Goal: Check status: Check status

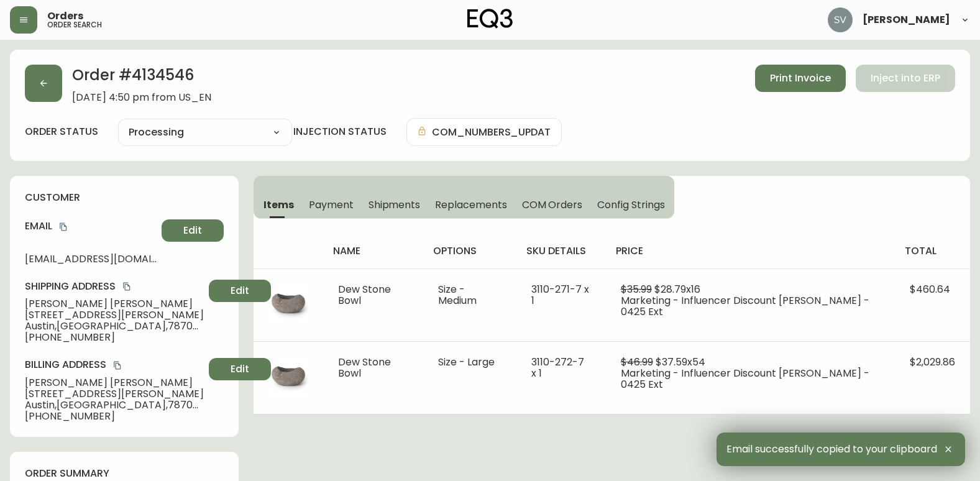
select select "PROCESSING"
click at [30, 25] on button "button" at bounding box center [23, 19] width 27 height 27
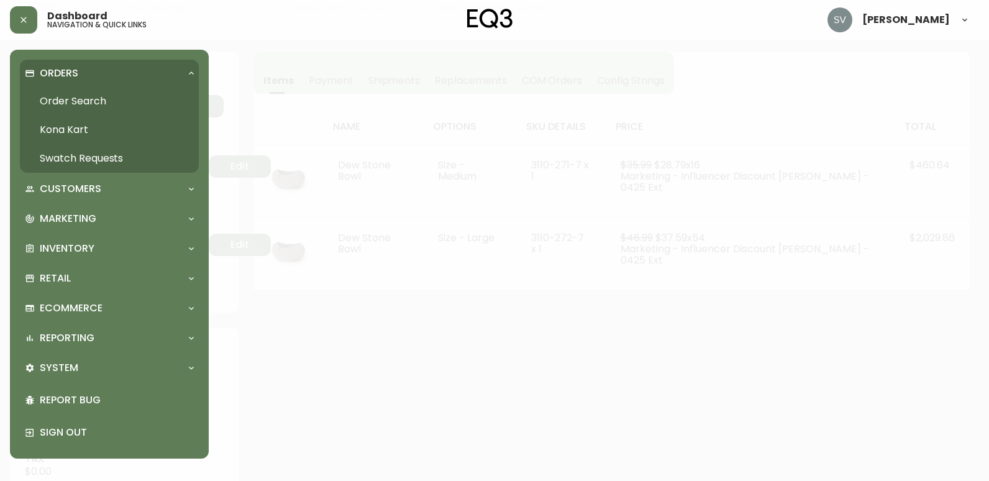
scroll to position [125, 0]
click at [75, 103] on link "Order Search" at bounding box center [109, 101] width 179 height 29
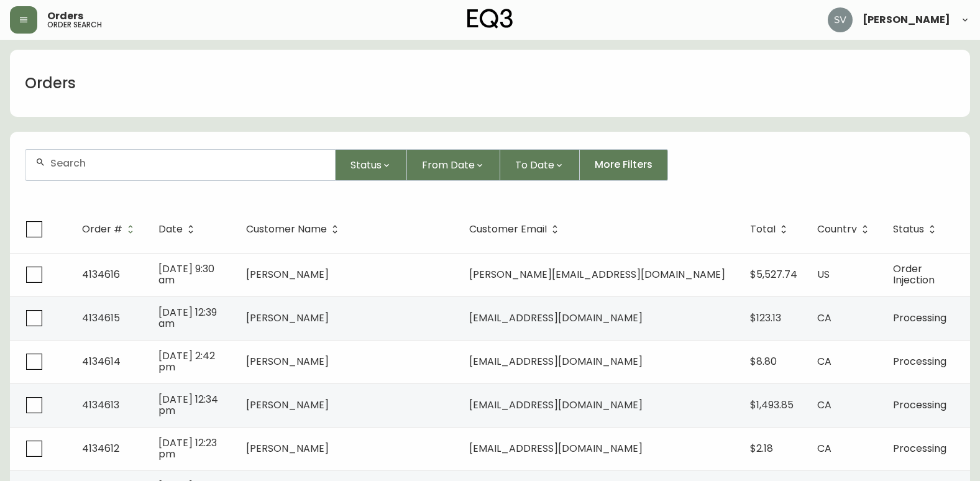
click at [214, 176] on div at bounding box center [179, 165] width 309 height 30
drag, startPoint x: 214, startPoint y: 176, endPoint x: 138, endPoint y: 157, distance: 78.2
click at [138, 157] on input "text" at bounding box center [187, 163] width 275 height 12
paste input "4133125"
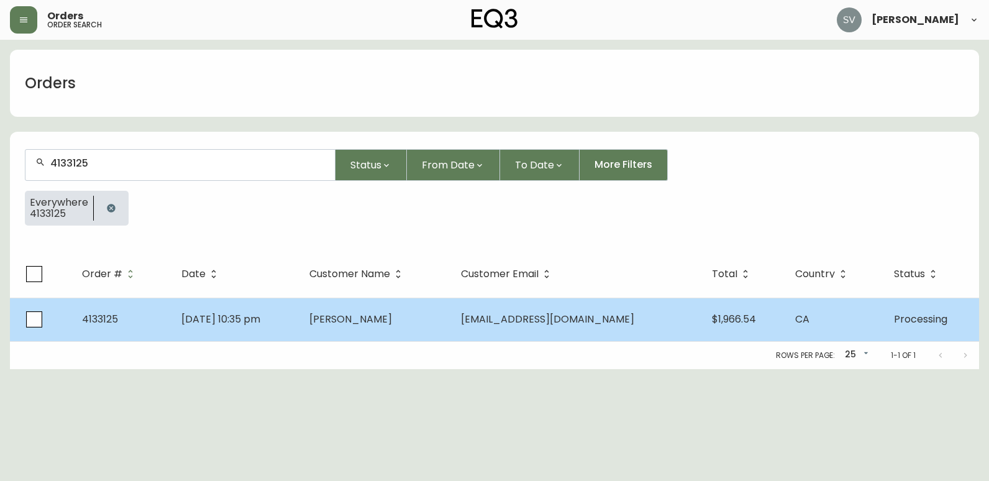
type input "4133125"
click at [300, 317] on td "[DATE] 10:35 pm" at bounding box center [235, 319] width 129 height 43
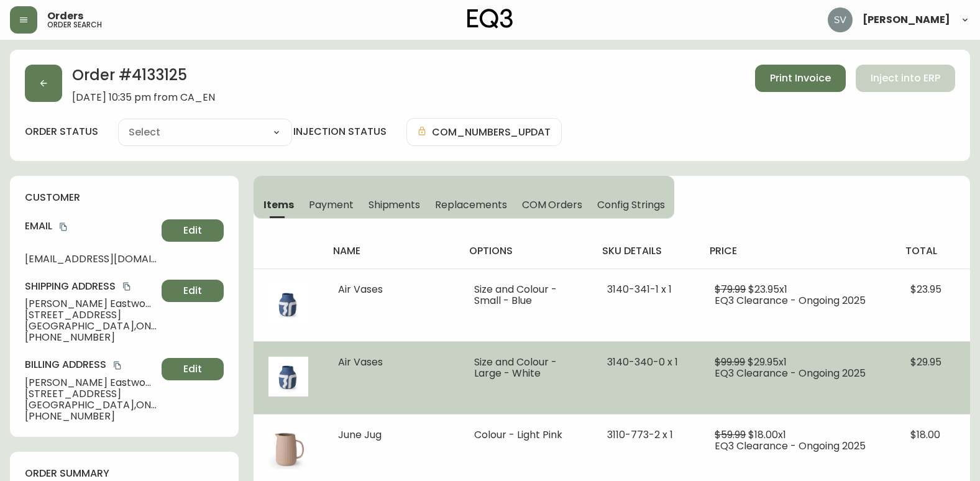
type input "Processing"
select select "PROCESSING"
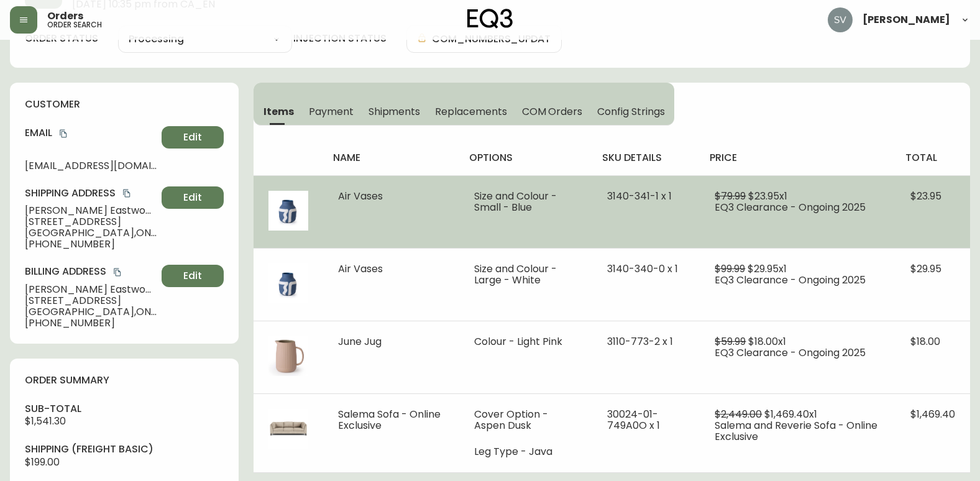
scroll to position [93, 0]
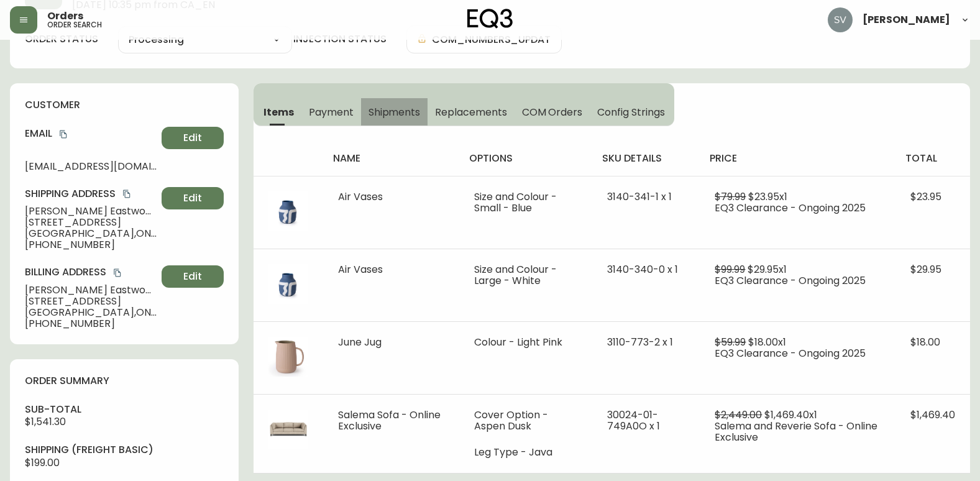
click at [391, 111] on span "Shipments" at bounding box center [394, 112] width 52 height 13
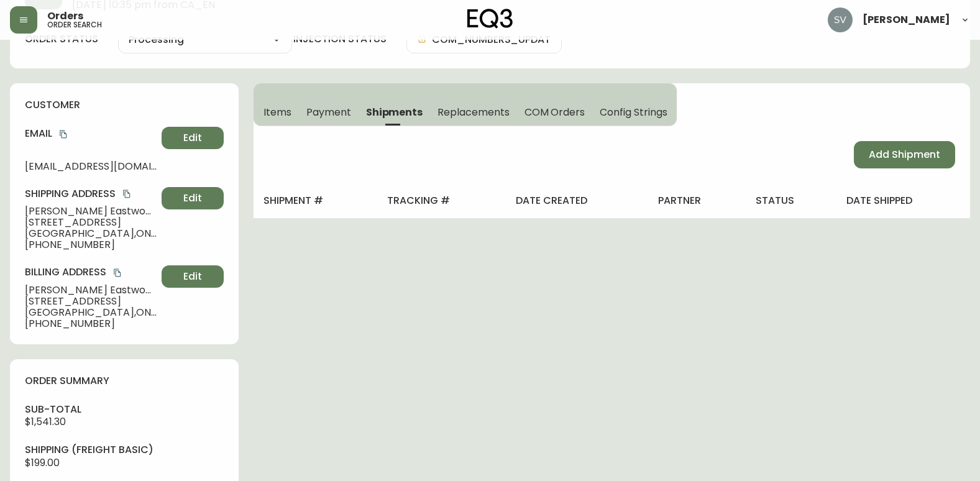
click at [283, 111] on span "Items" at bounding box center [277, 112] width 28 height 13
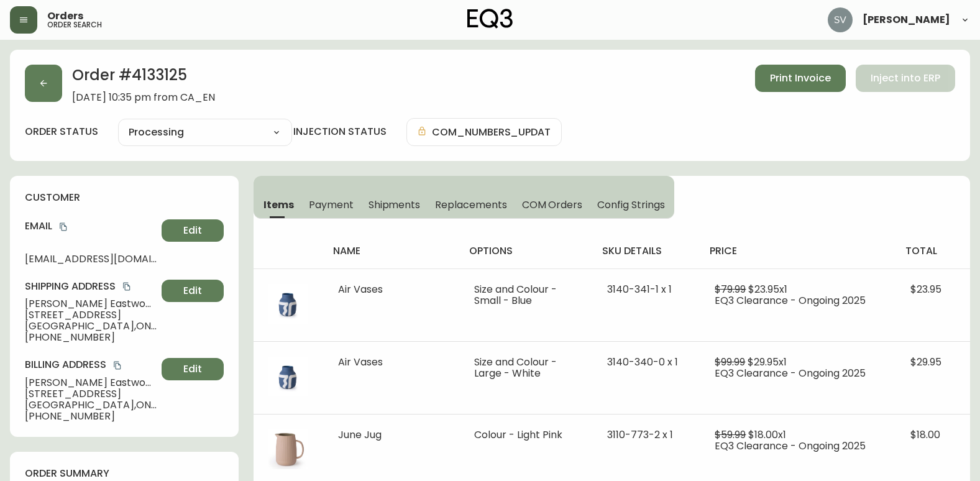
click at [17, 24] on button "button" at bounding box center [23, 19] width 27 height 27
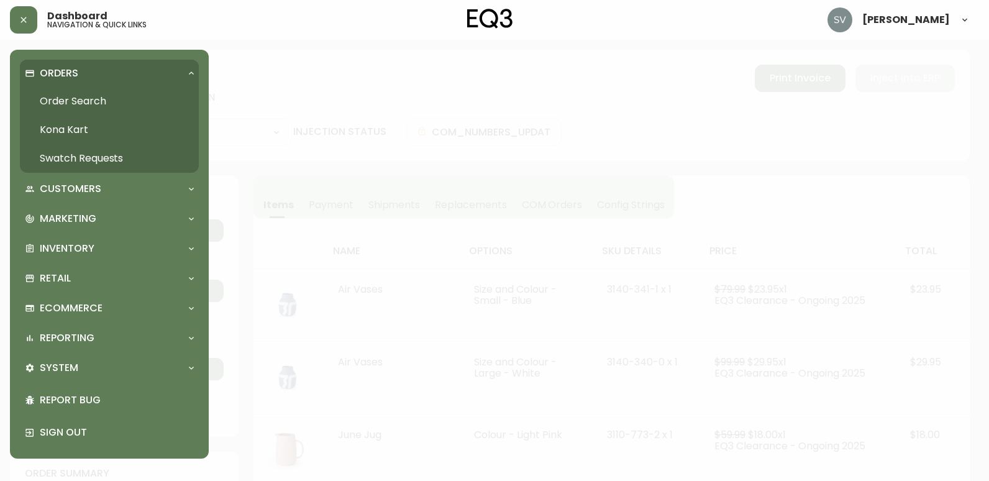
click at [81, 99] on link "Order Search" at bounding box center [109, 101] width 179 height 29
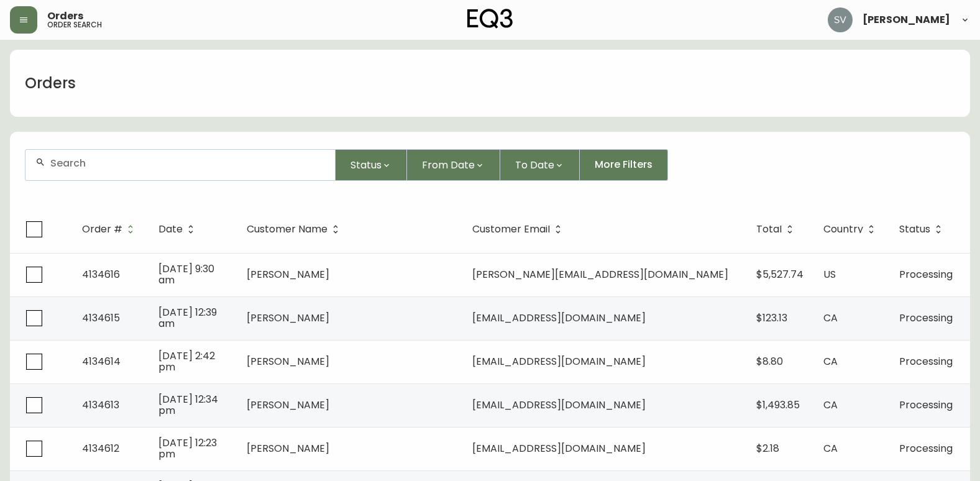
click at [165, 176] on div at bounding box center [179, 165] width 309 height 30
drag, startPoint x: 165, startPoint y: 172, endPoint x: 126, endPoint y: 175, distance: 39.3
click at [126, 176] on div at bounding box center [179, 165] width 309 height 30
paste input "4134288"
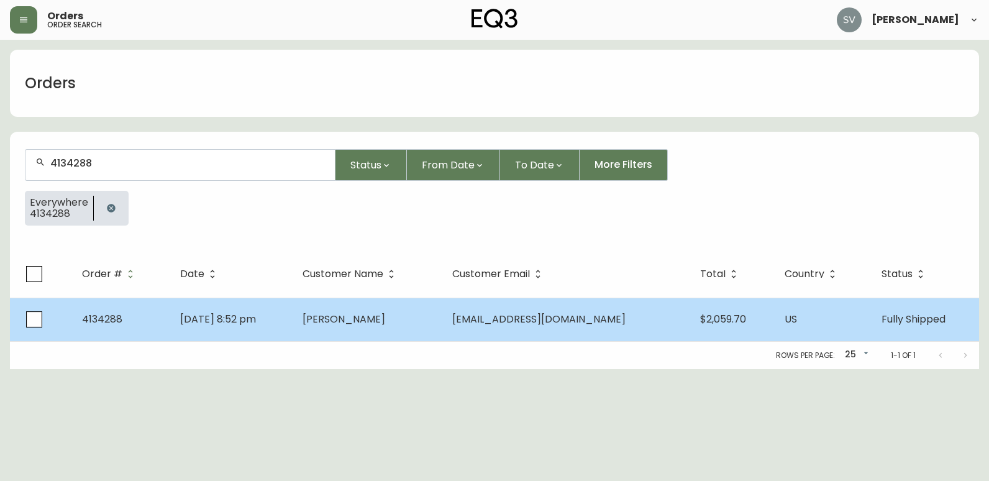
type input "4134288"
click at [293, 336] on td "[DATE] 8:52 pm" at bounding box center [231, 319] width 122 height 43
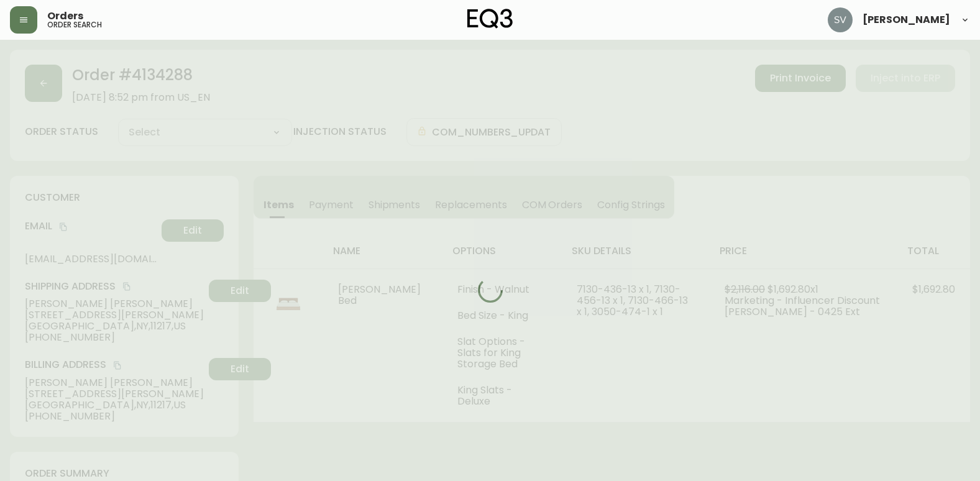
type input "Fully Shipped"
select select "FULLY_SHIPPED"
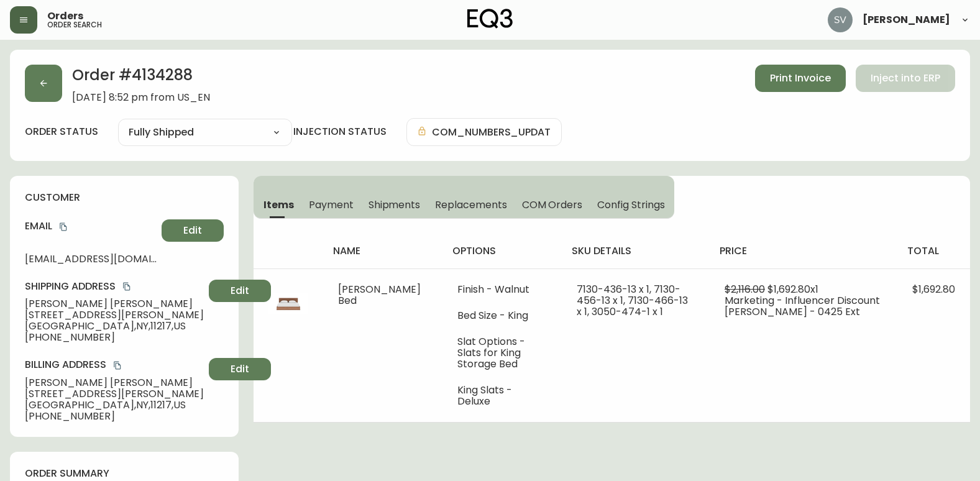
click at [25, 18] on icon "button" at bounding box center [23, 19] width 7 height 5
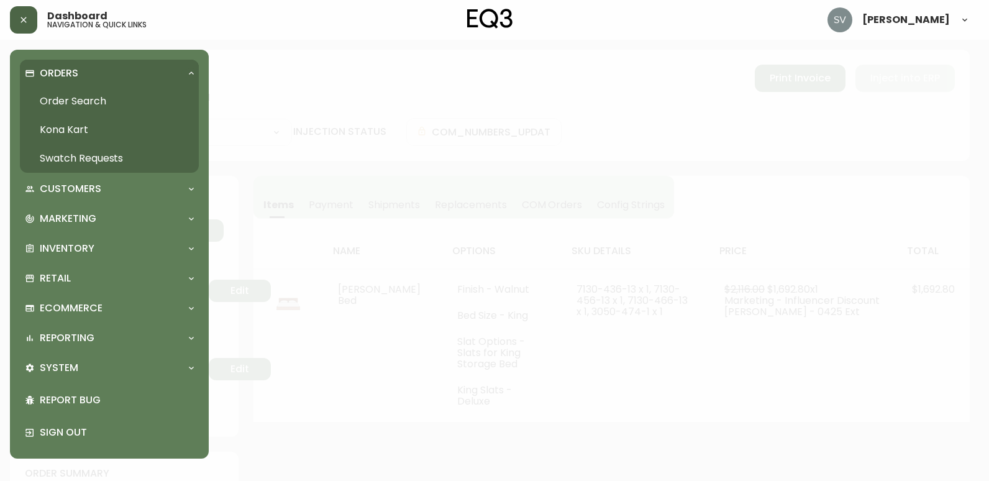
click at [75, 99] on link "Order Search" at bounding box center [109, 101] width 179 height 29
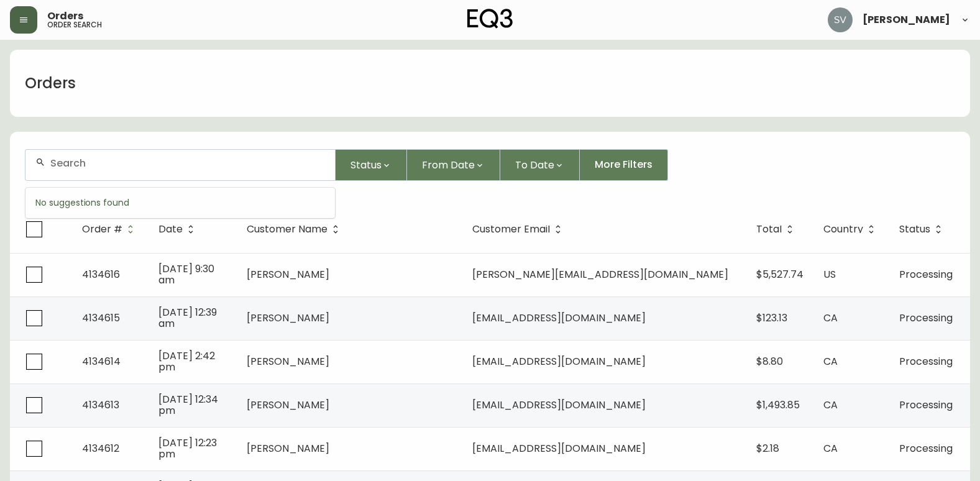
click at [262, 167] on input "text" at bounding box center [187, 163] width 275 height 12
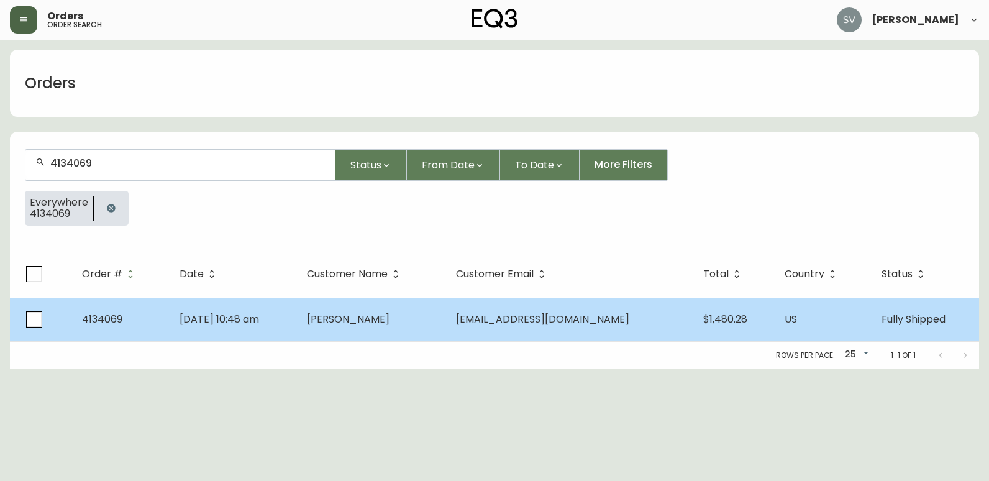
type input "4134069"
click at [297, 322] on td "[DATE] 10:48 am" at bounding box center [233, 319] width 127 height 43
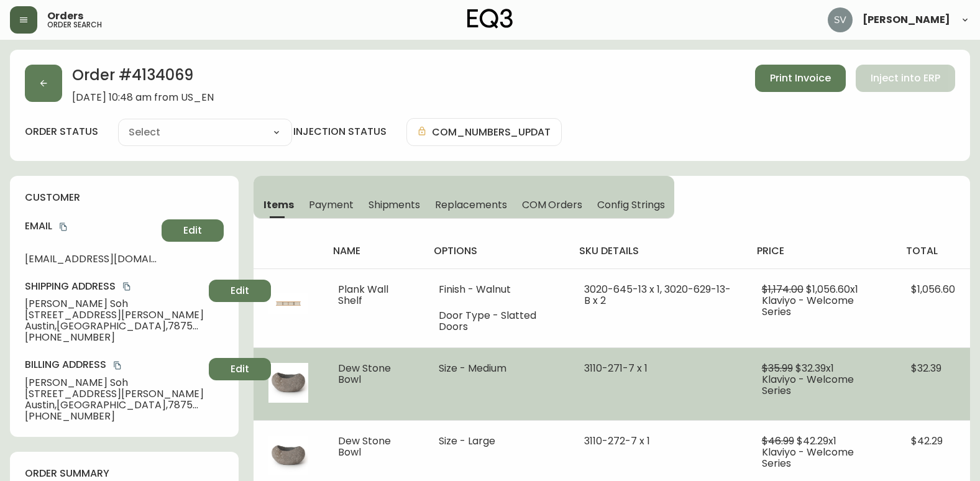
type input "Fully Shipped"
select select "FULLY_SHIPPED"
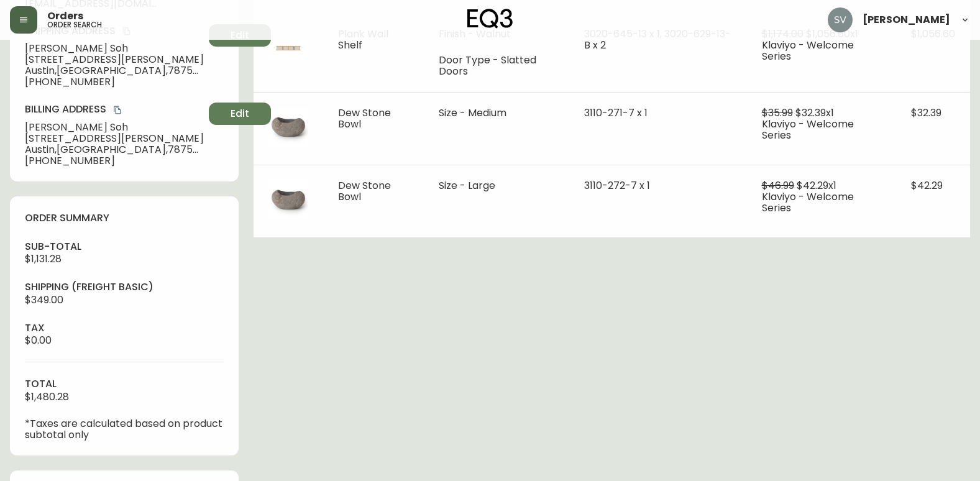
scroll to position [311, 0]
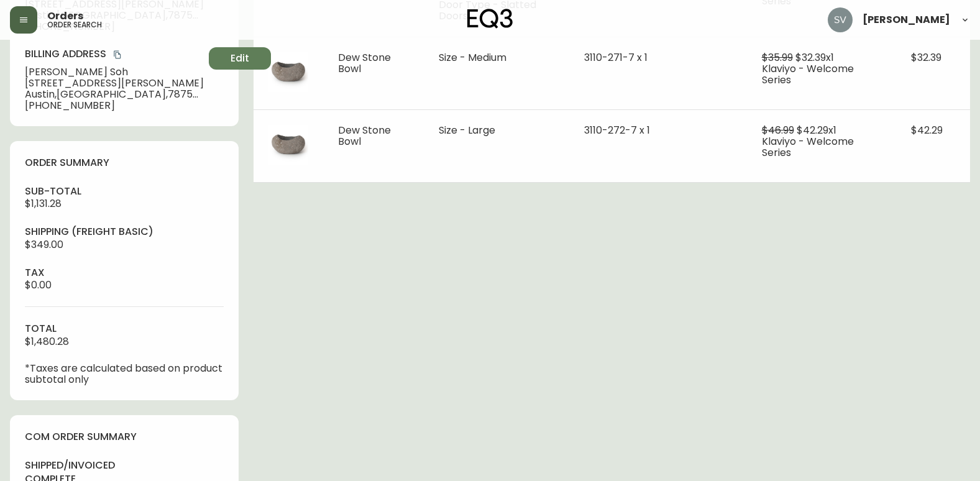
drag, startPoint x: 381, startPoint y: 377, endPoint x: 308, endPoint y: 297, distance: 107.8
click at [381, 377] on div "Order # 4134069 [DATE] 10:48 am from US_EN Print Invoice Inject into ERP order …" at bounding box center [490, 307] width 960 height 1136
click at [30, 22] on button "button" at bounding box center [23, 19] width 27 height 27
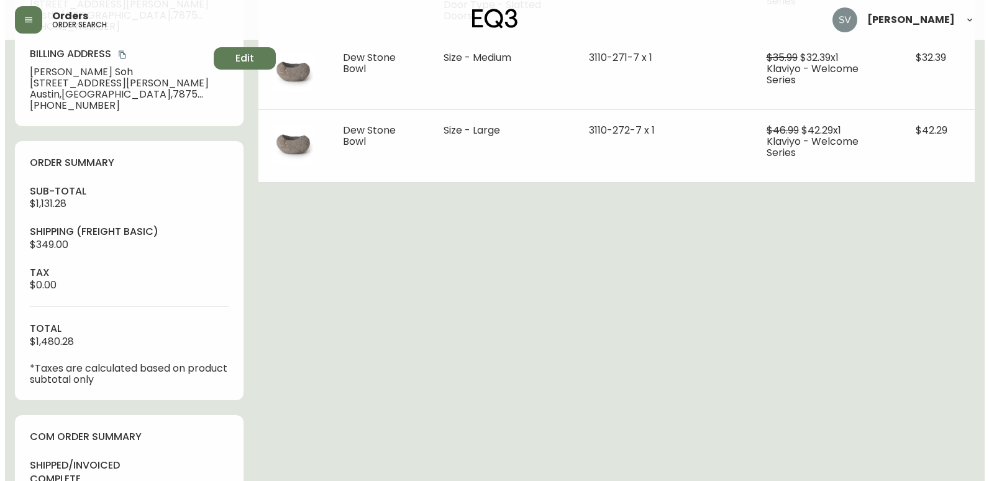
scroll to position [311, 0]
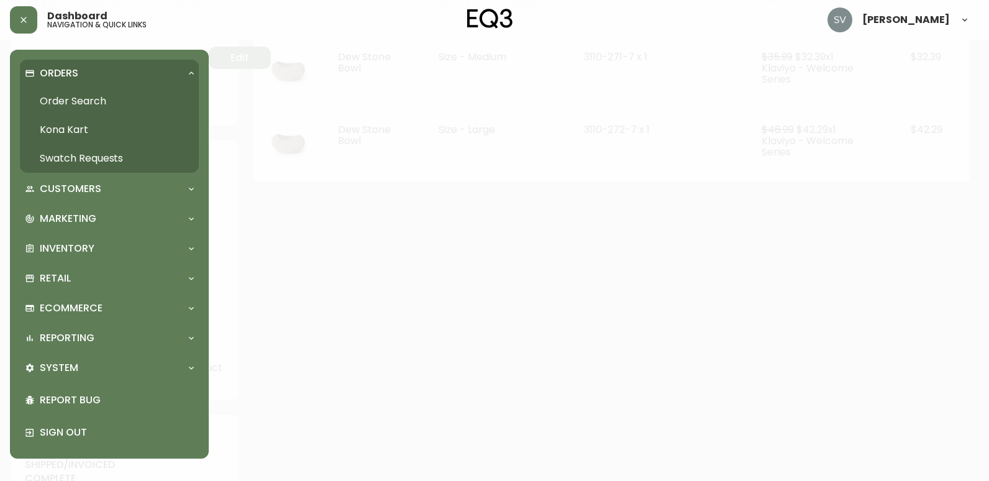
click at [89, 104] on link "Order Search" at bounding box center [109, 101] width 179 height 29
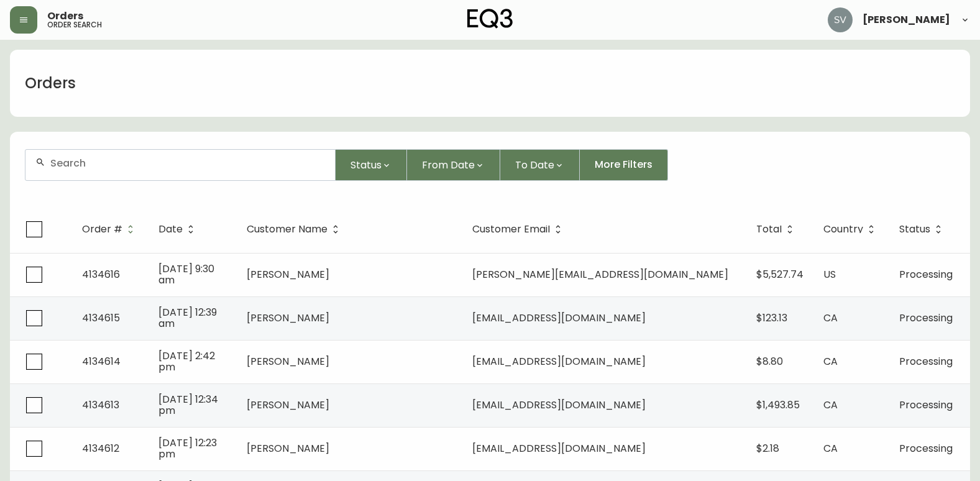
click at [142, 158] on input "text" at bounding box center [187, 163] width 275 height 12
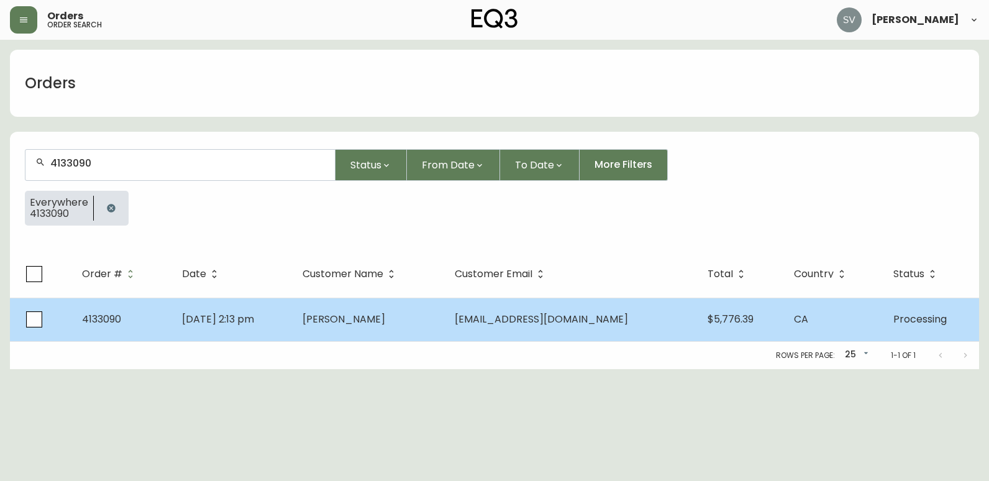
type input "4133090"
click at [385, 326] on td "[PERSON_NAME]" at bounding box center [369, 319] width 153 height 43
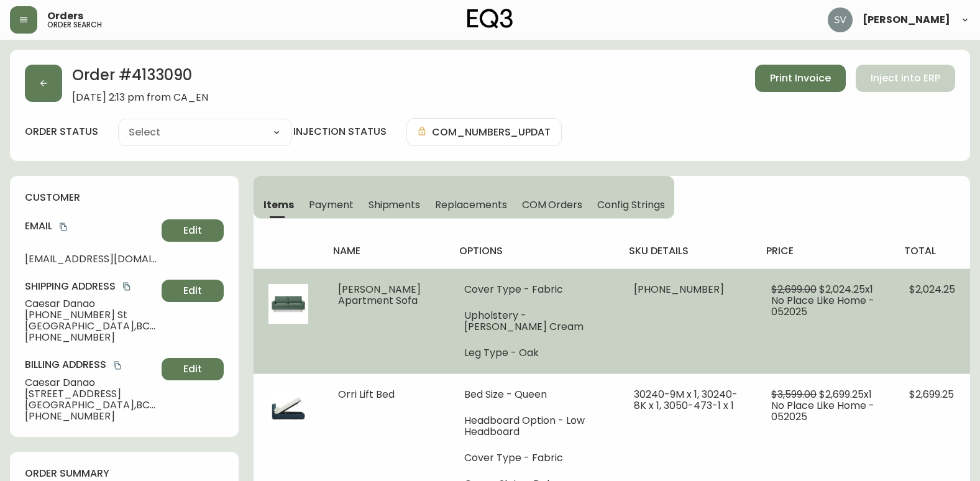
type input "Processing"
select select "PROCESSING"
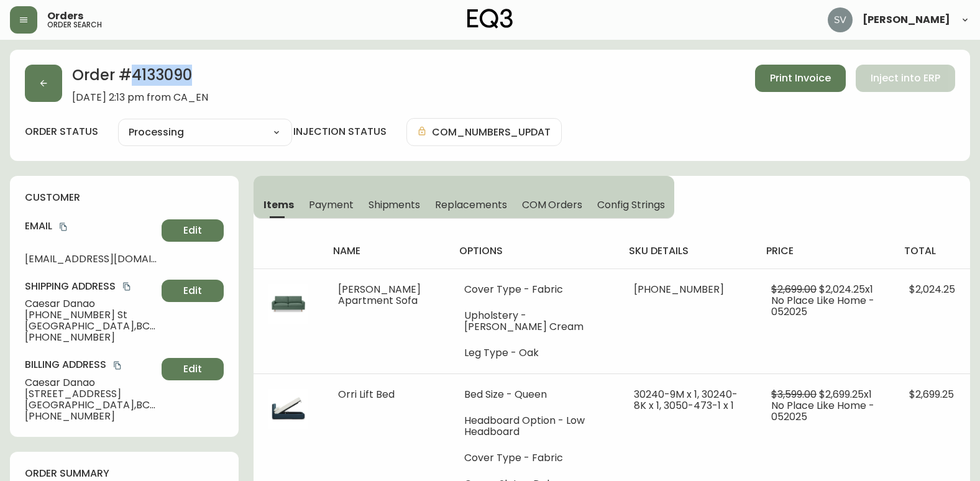
drag, startPoint x: 213, startPoint y: 73, endPoint x: 134, endPoint y: 73, distance: 78.9
click at [134, 73] on h2 "Order # 4133090" at bounding box center [140, 78] width 136 height 27
copy h2 "4133090"
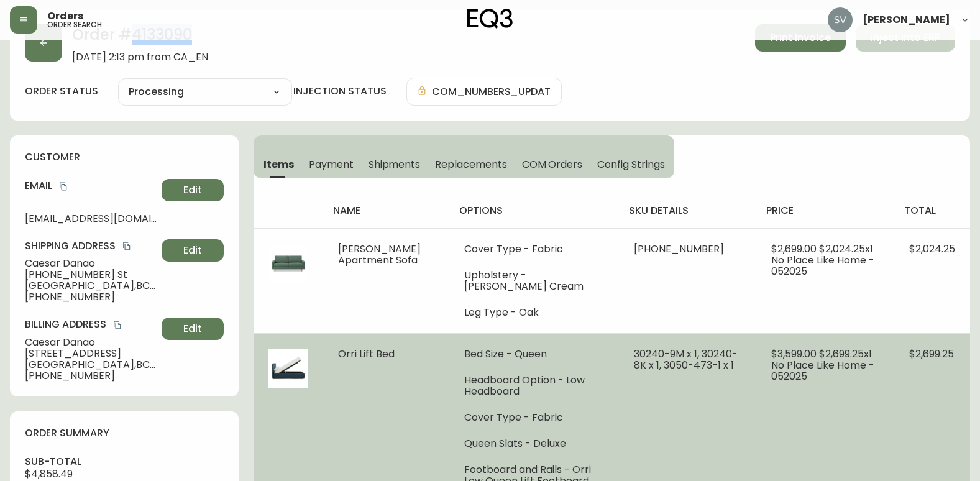
scroll to position [62, 0]
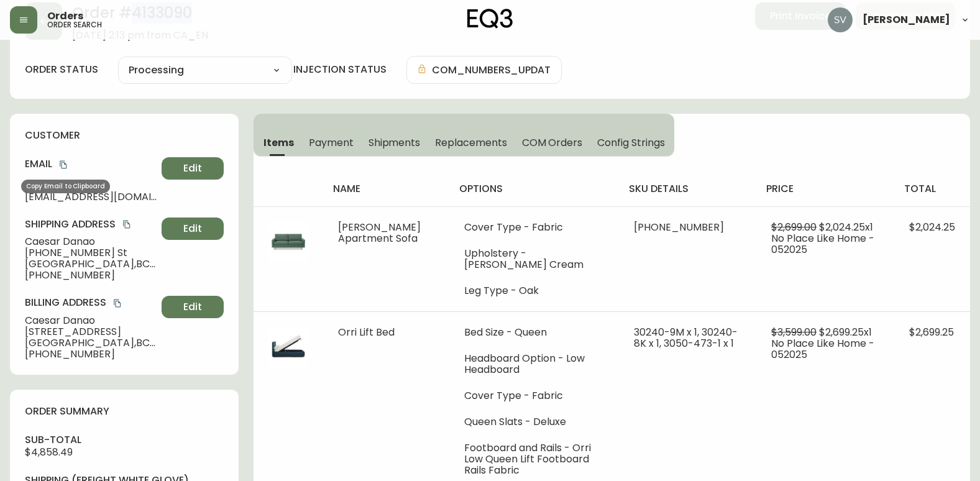
click at [61, 165] on icon "copy" at bounding box center [63, 165] width 7 height 8
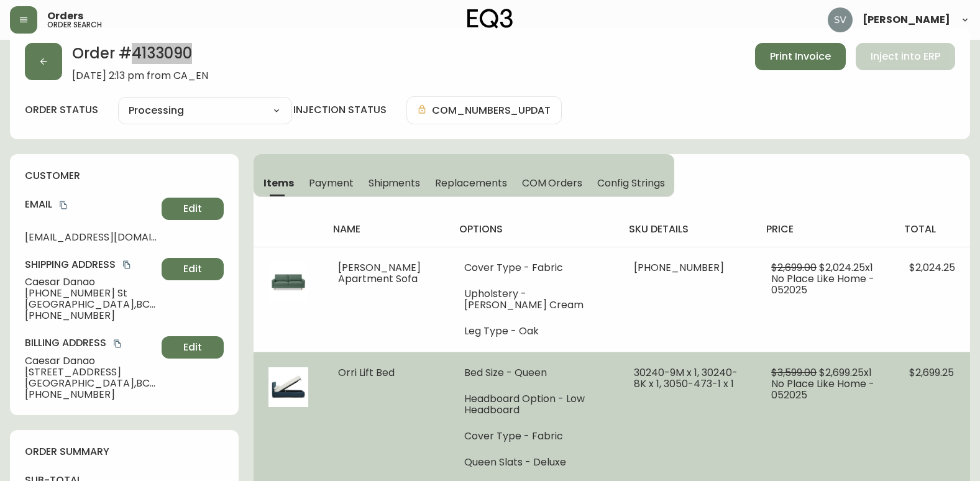
scroll to position [0, 0]
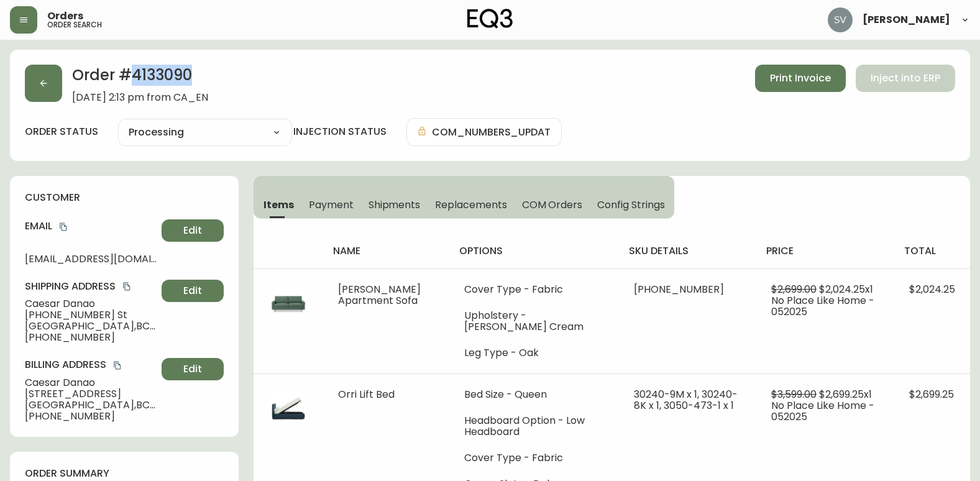
copy h2 "4133090"
click at [29, 30] on button "button" at bounding box center [23, 19] width 27 height 27
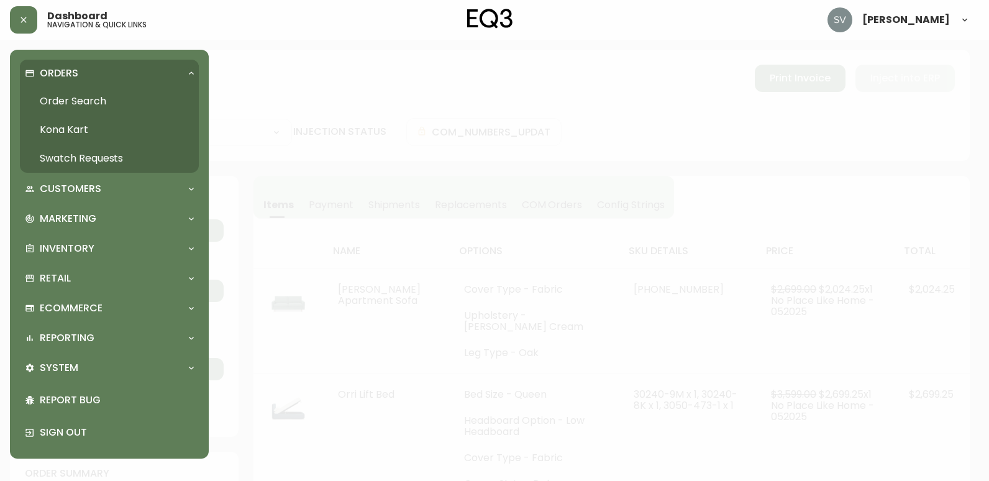
click at [58, 91] on link "Order Search" at bounding box center [109, 101] width 179 height 29
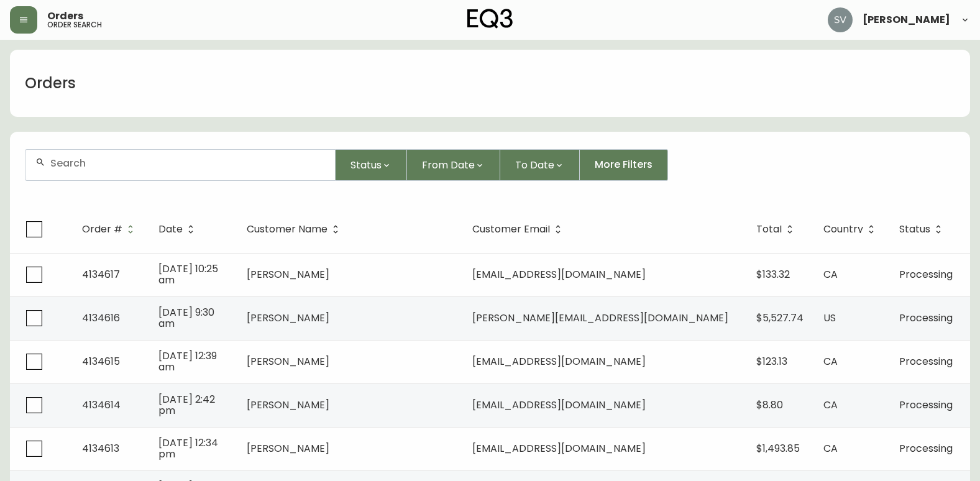
click at [132, 156] on div at bounding box center [179, 165] width 309 height 30
type input "4134069"
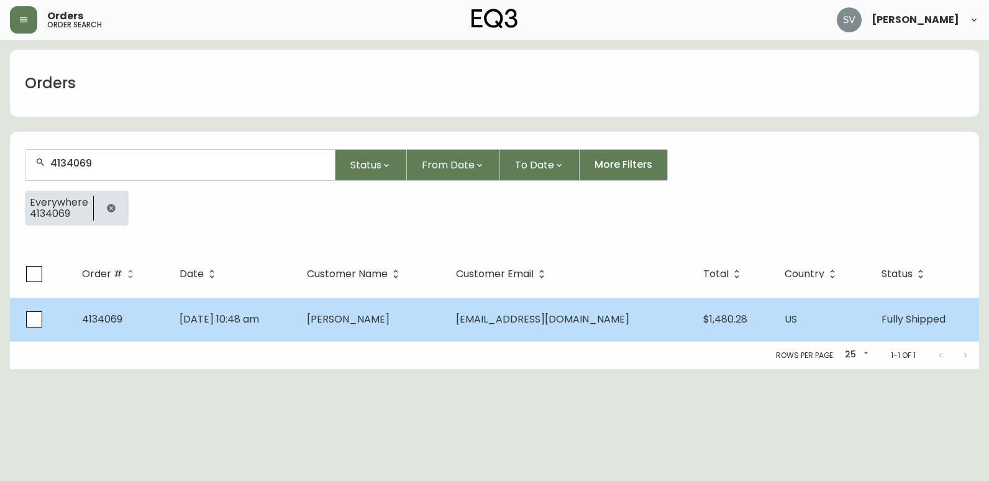
click at [446, 329] on td "[PERSON_NAME]" at bounding box center [371, 319] width 149 height 43
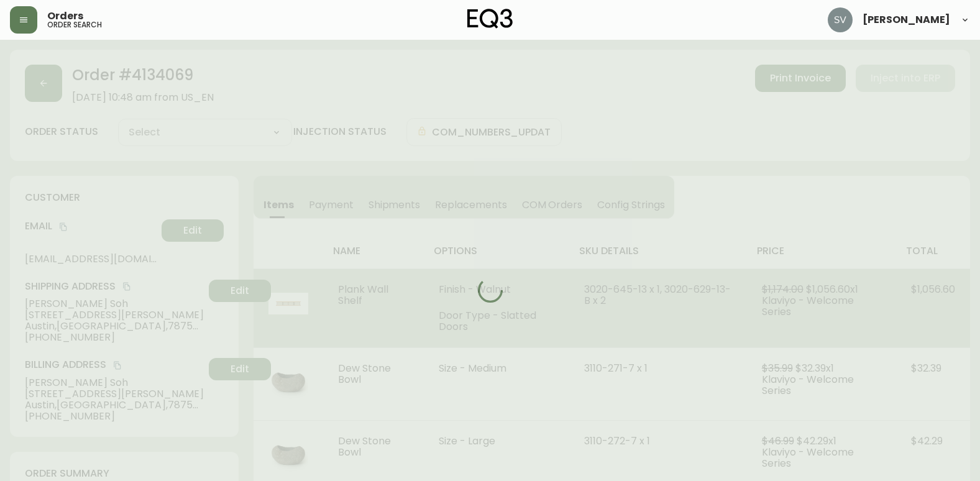
type input "Fully Shipped"
select select "FULLY_SHIPPED"
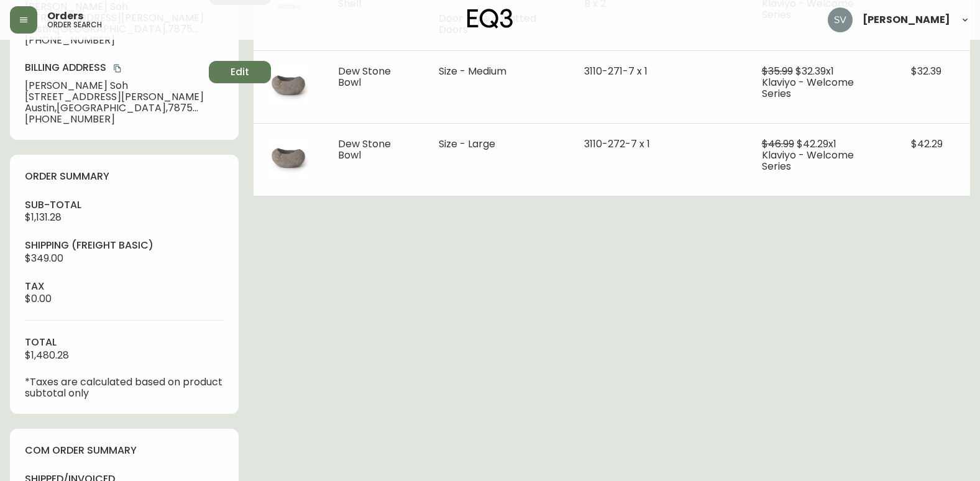
scroll to position [311, 0]
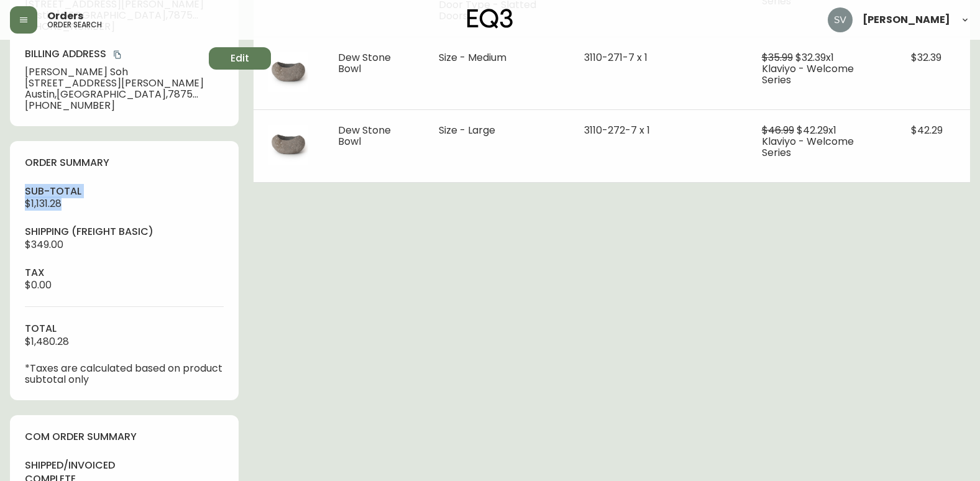
drag, startPoint x: 74, startPoint y: 204, endPoint x: 7, endPoint y: 186, distance: 69.5
click at [7, 186] on main "Order # 4134069 [DATE] 10:48 am from US_EN Print Invoice Inject into ERP order …" at bounding box center [490, 302] width 980 height 1146
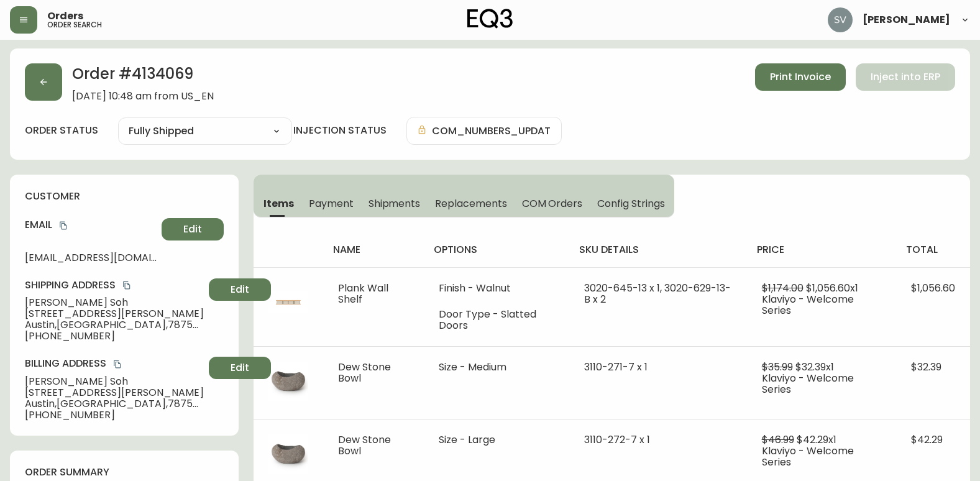
scroll to position [0, 0]
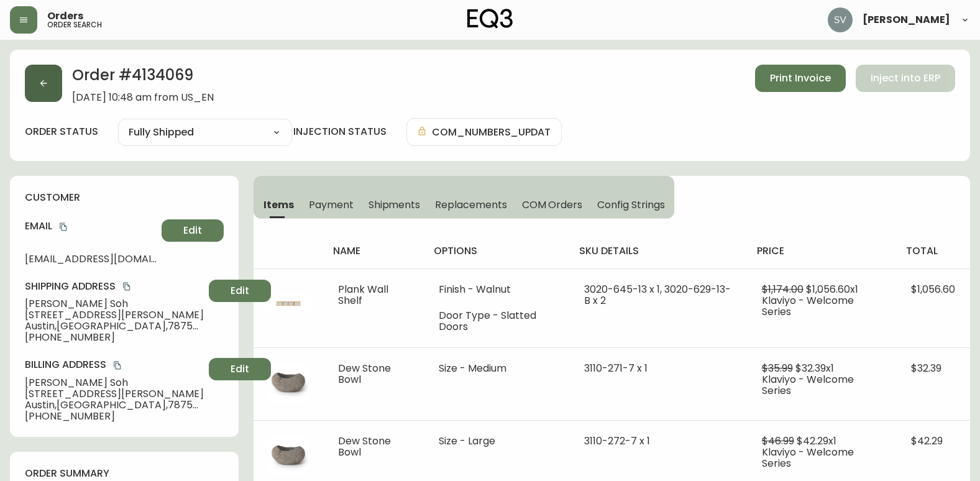
click at [42, 81] on icon "button" at bounding box center [44, 83] width 10 height 10
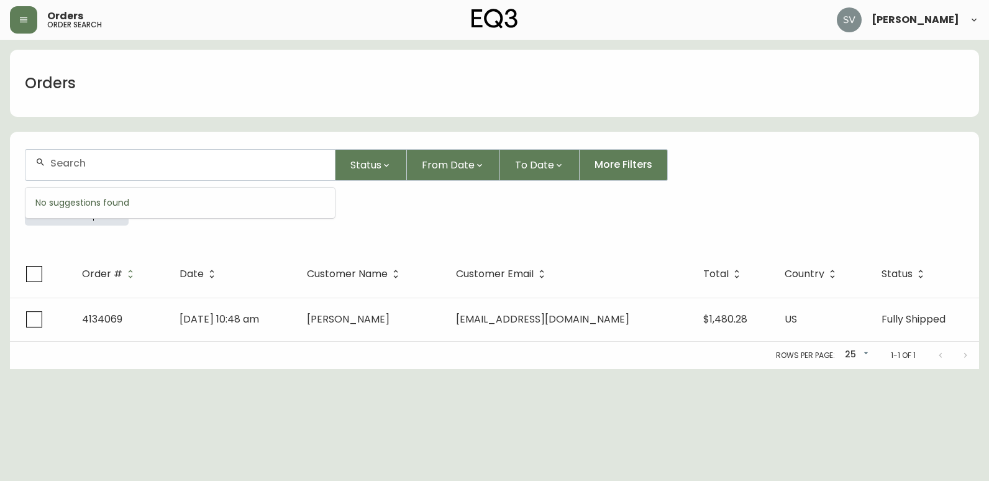
click at [126, 166] on input "text" at bounding box center [187, 163] width 275 height 12
click at [160, 236] on form "Status From Date To Date More Filters Everywhere 4134069" at bounding box center [494, 192] width 969 height 116
click at [109, 204] on icon "button" at bounding box center [111, 208] width 10 height 10
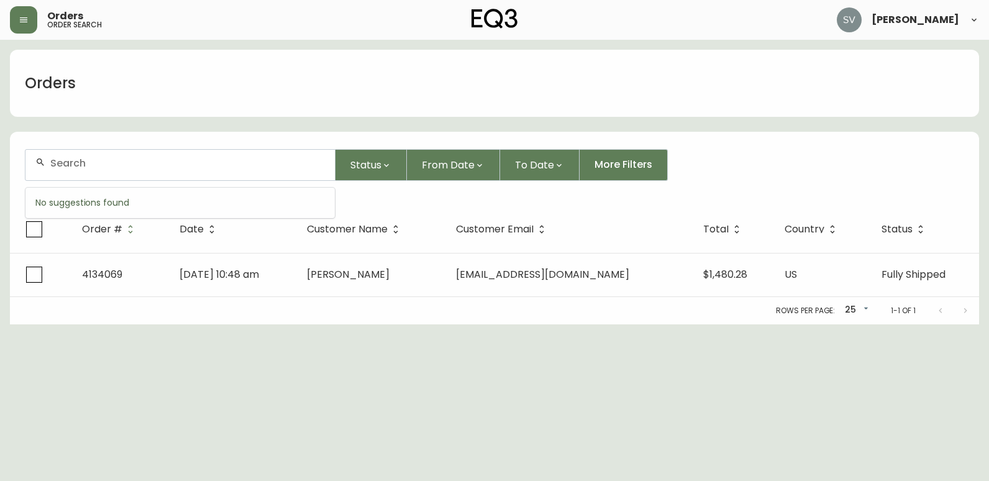
click at [135, 167] on input "text" at bounding box center [187, 163] width 275 height 12
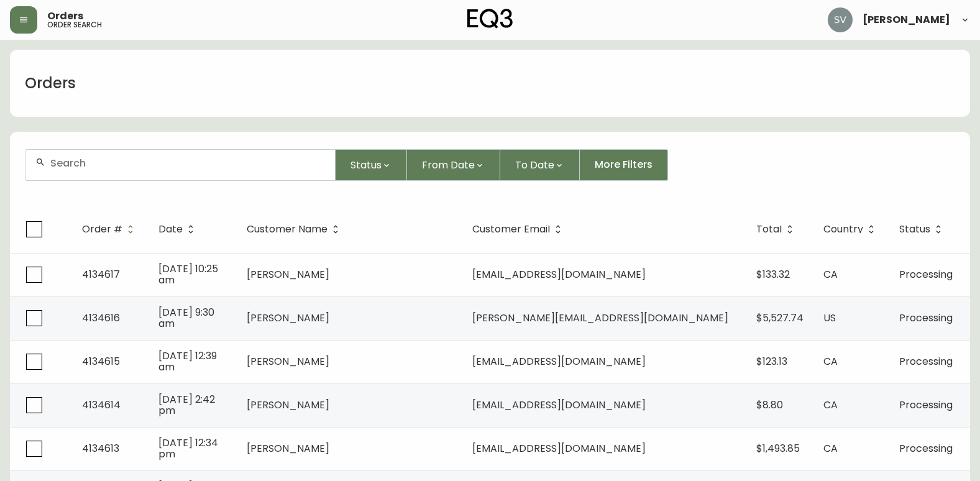
paste input "4134399"
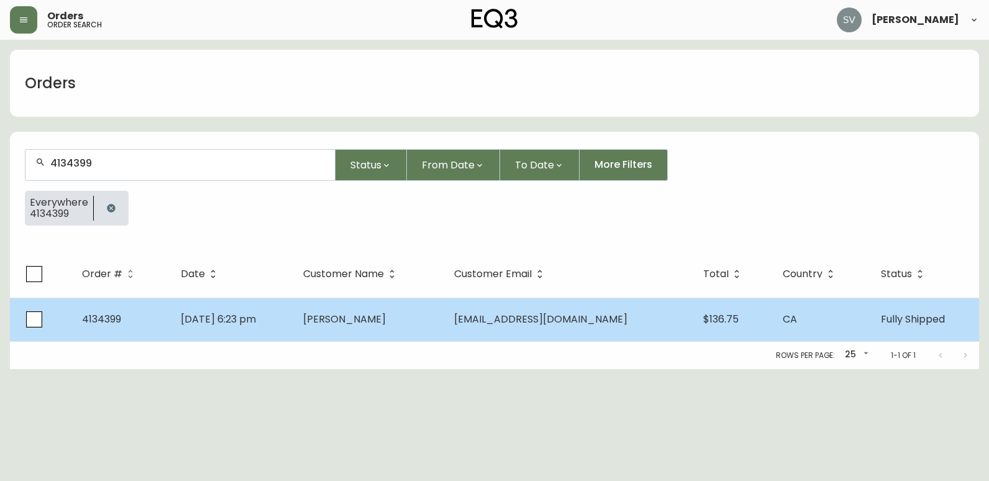
type input "4134399"
click at [294, 321] on td "[DATE] 6:23 pm" at bounding box center [232, 319] width 123 height 43
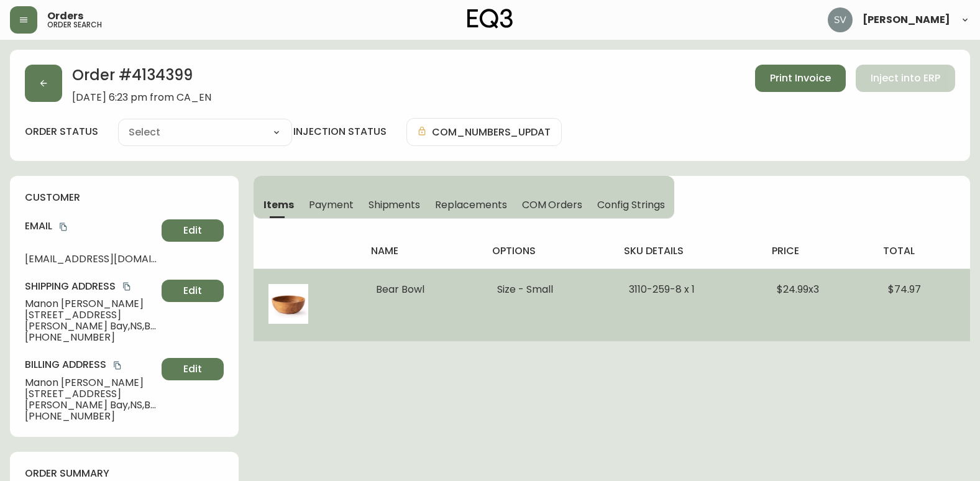
type input "Fully Shipped"
select select "FULLY_SHIPPED"
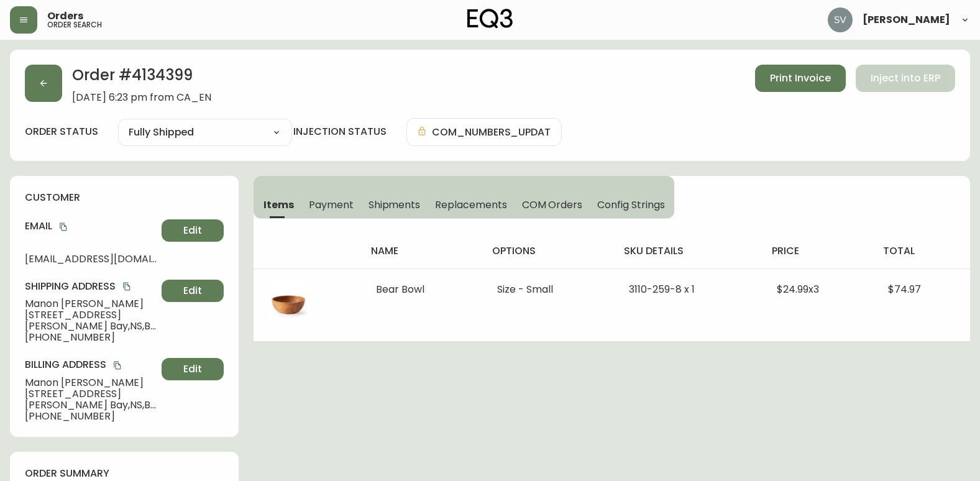
drag, startPoint x: 320, startPoint y: 361, endPoint x: 331, endPoint y: 223, distance: 138.4
click at [27, 22] on icon "button" at bounding box center [23, 19] width 7 height 5
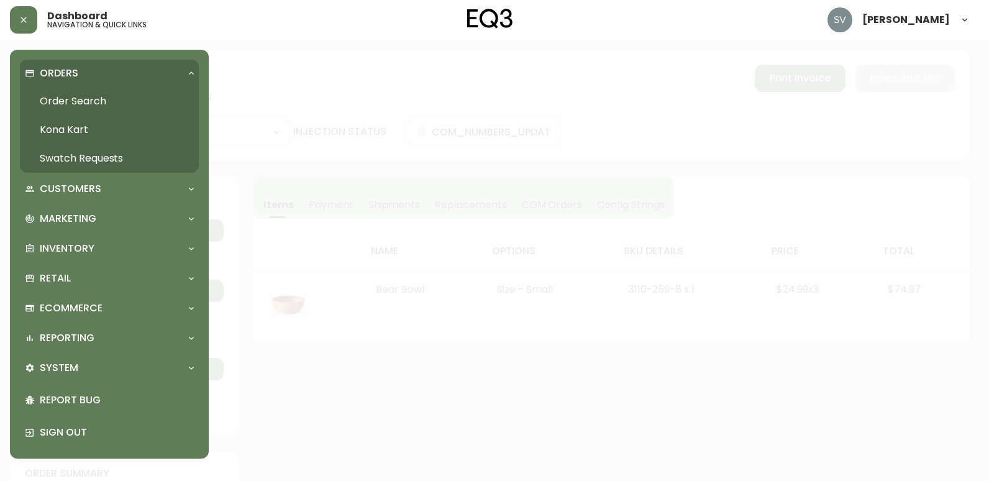
click at [63, 103] on link "Order Search" at bounding box center [109, 101] width 179 height 29
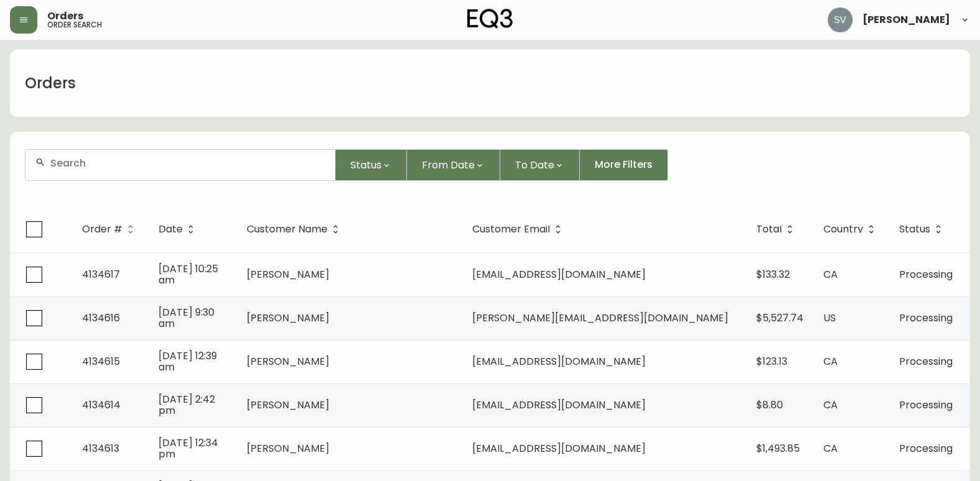
click at [138, 169] on div at bounding box center [179, 165] width 309 height 30
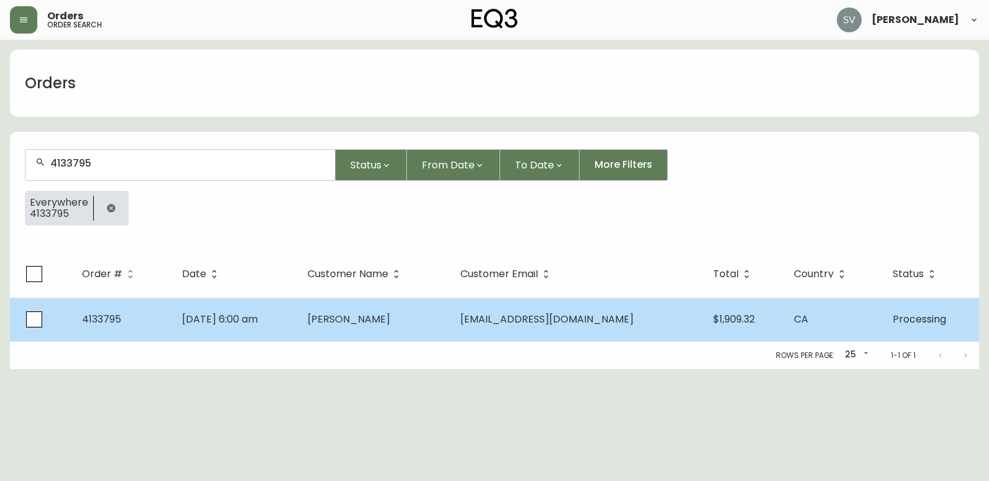
type input "4133795"
click at [258, 319] on span "[DATE] 6:00 am" at bounding box center [220, 319] width 76 height 14
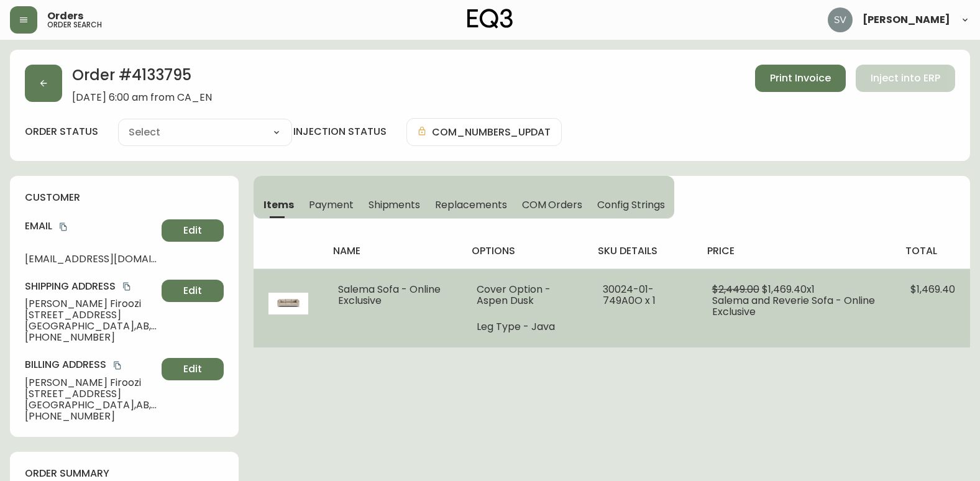
type input "Processing"
select select "PROCESSING"
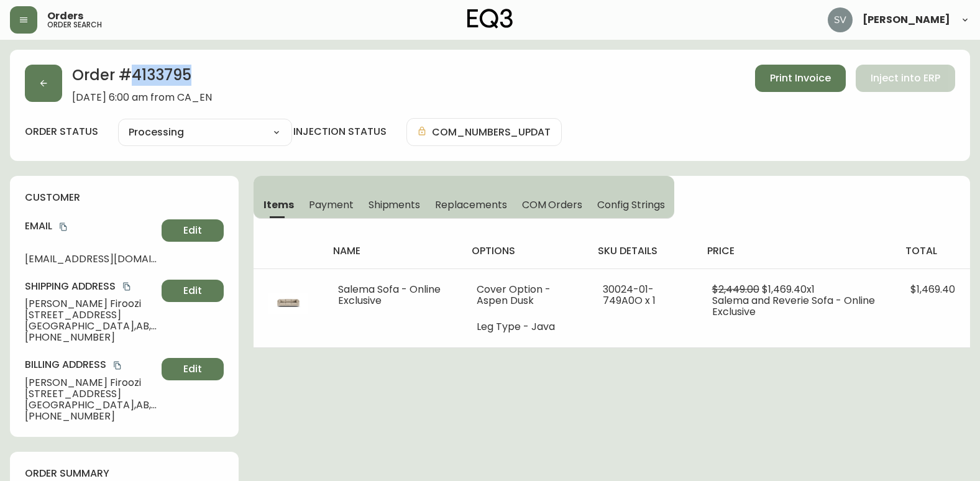
drag, startPoint x: 195, startPoint y: 75, endPoint x: 134, endPoint y: 75, distance: 61.5
click at [134, 75] on h2 "Order # 4133795" at bounding box center [142, 78] width 140 height 27
copy h2 "4133795"
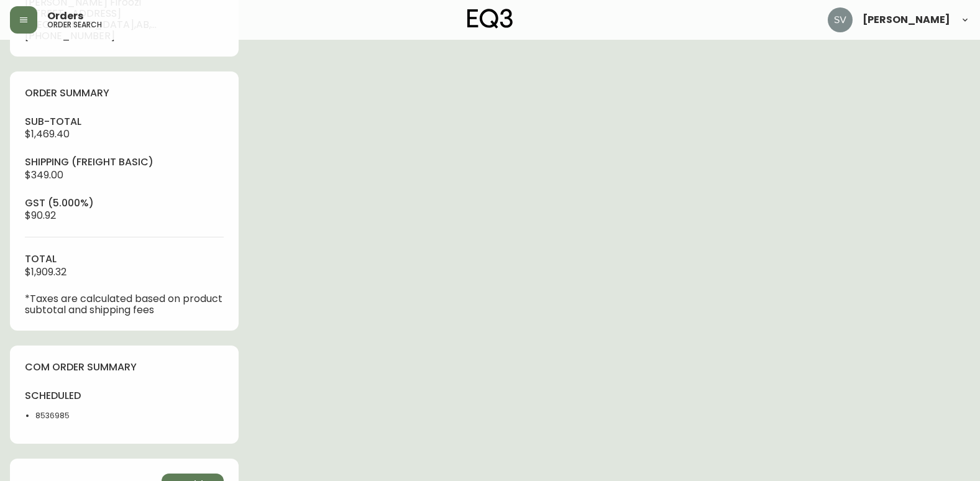
scroll to position [559, 0]
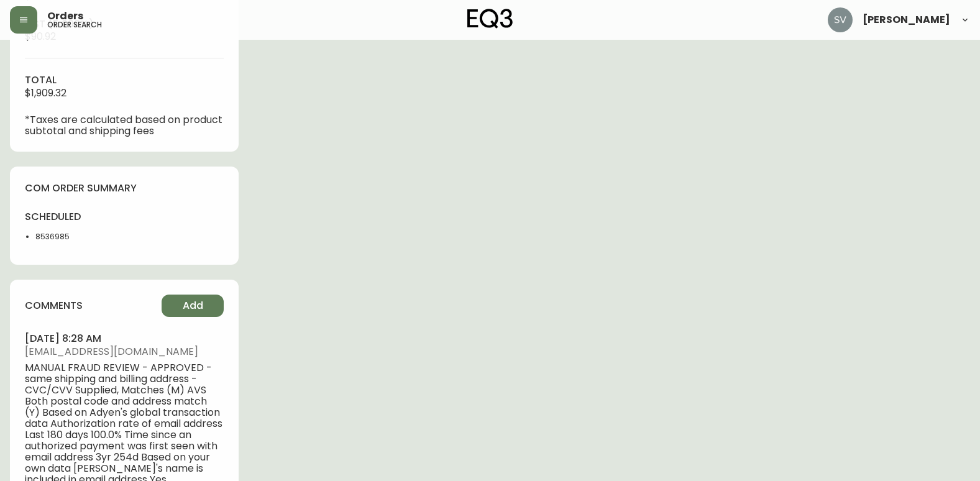
click at [438, 373] on div "Order # 4133795 [DATE] 6:00 am from [GEOGRAPHIC_DATA] Print Invoice Inject into…" at bounding box center [490, 45] width 960 height 1110
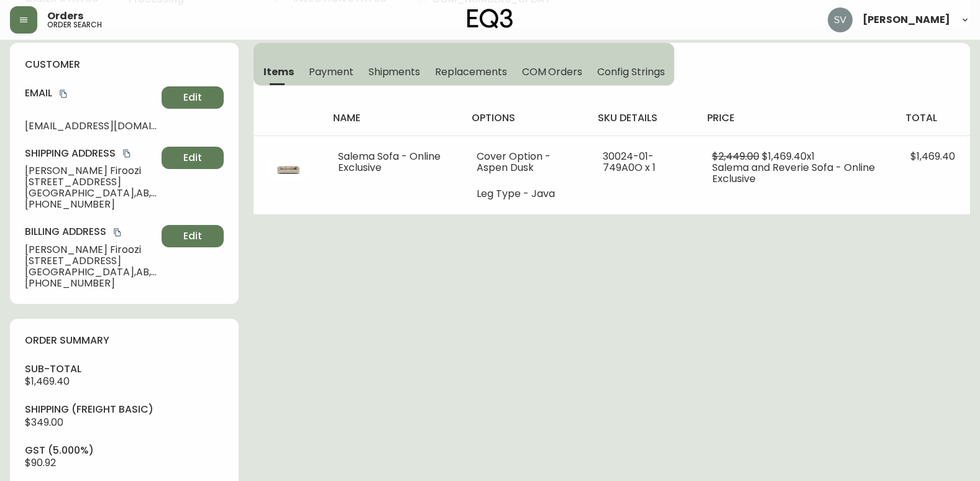
scroll to position [0, 0]
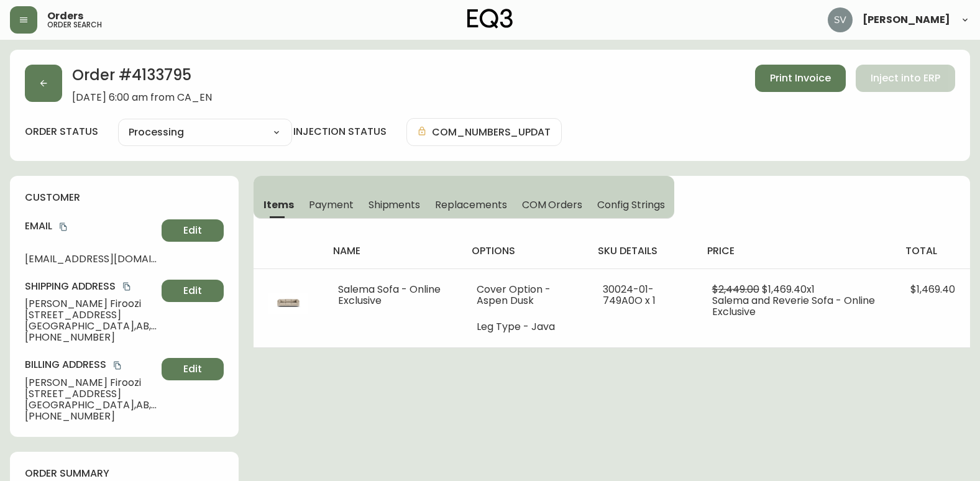
click at [66, 226] on icon "copy" at bounding box center [63, 227] width 7 height 8
click at [54, 297] on div "Shipping Address [PERSON_NAME] [STREET_ADDRESS] [PHONE_NUMBER] Edit" at bounding box center [124, 311] width 199 height 63
click at [54, 300] on span "[PERSON_NAME]" at bounding box center [91, 303] width 132 height 11
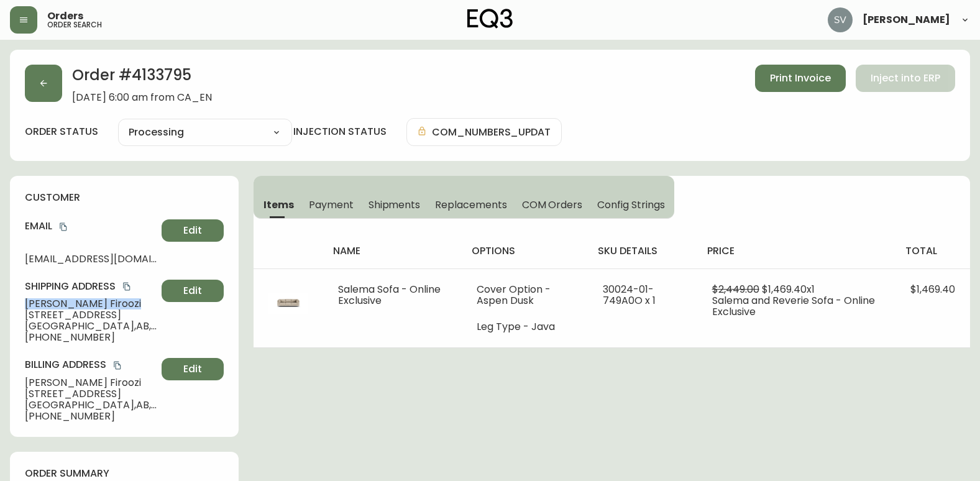
click at [54, 300] on span "[PERSON_NAME]" at bounding box center [91, 303] width 132 height 11
copy span "[PERSON_NAME]"
drag, startPoint x: 169, startPoint y: 78, endPoint x: 121, endPoint y: 80, distance: 48.5
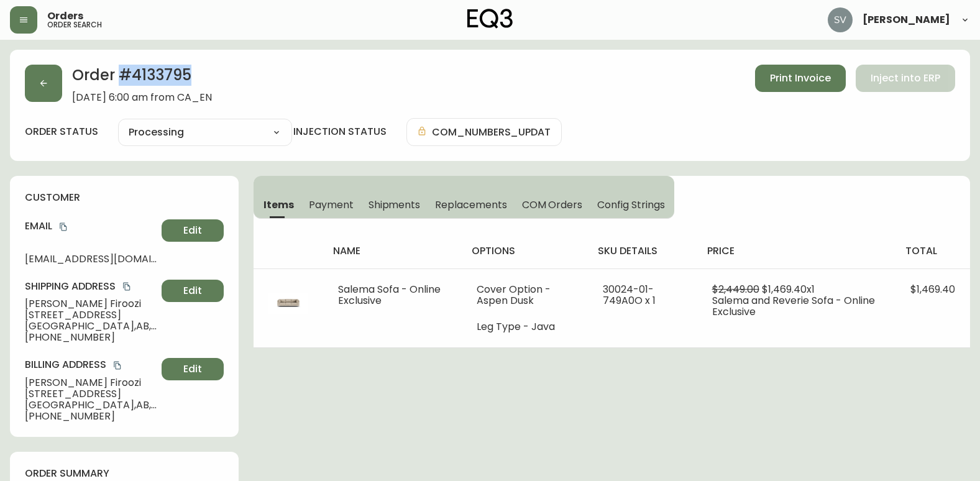
click at [121, 80] on h2 "Order # 4133795" at bounding box center [142, 78] width 140 height 27
copy h2 "# 4133795"
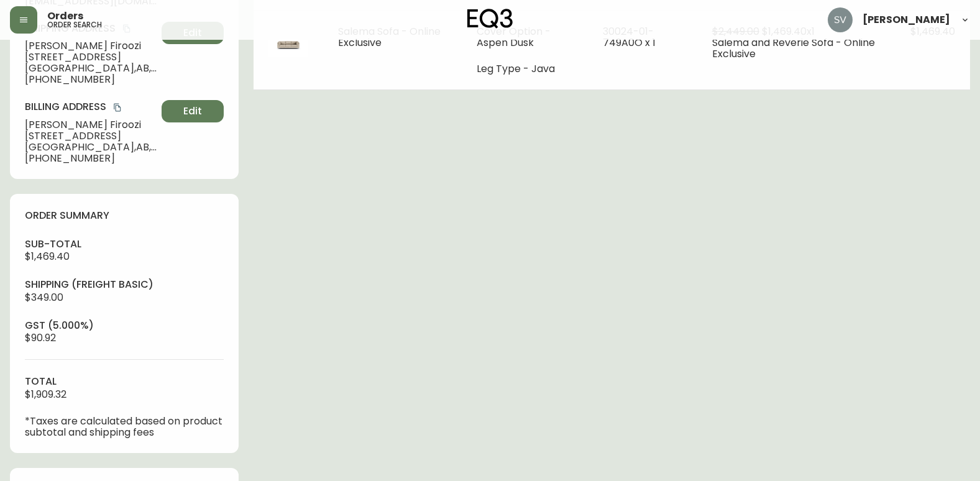
scroll to position [373, 0]
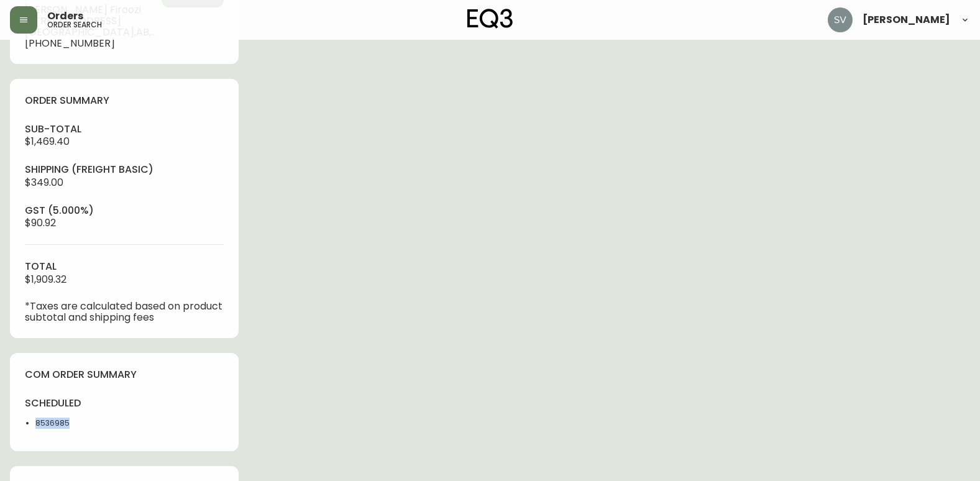
drag, startPoint x: 86, startPoint y: 421, endPoint x: 37, endPoint y: 423, distance: 48.5
click at [37, 423] on li "8536985" at bounding box center [75, 423] width 81 height 11
copy li "8536985"
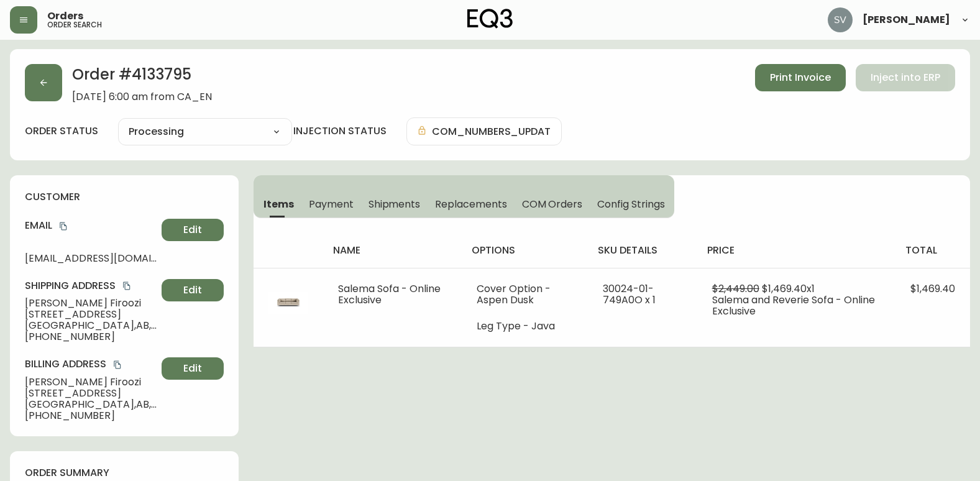
scroll to position [0, 0]
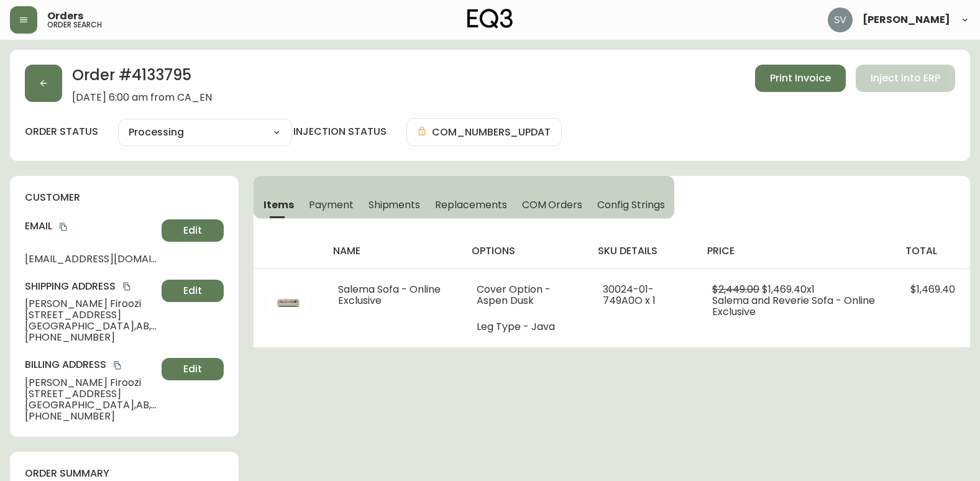
drag, startPoint x: 928, startPoint y: 429, endPoint x: 989, endPoint y: 419, distance: 61.0
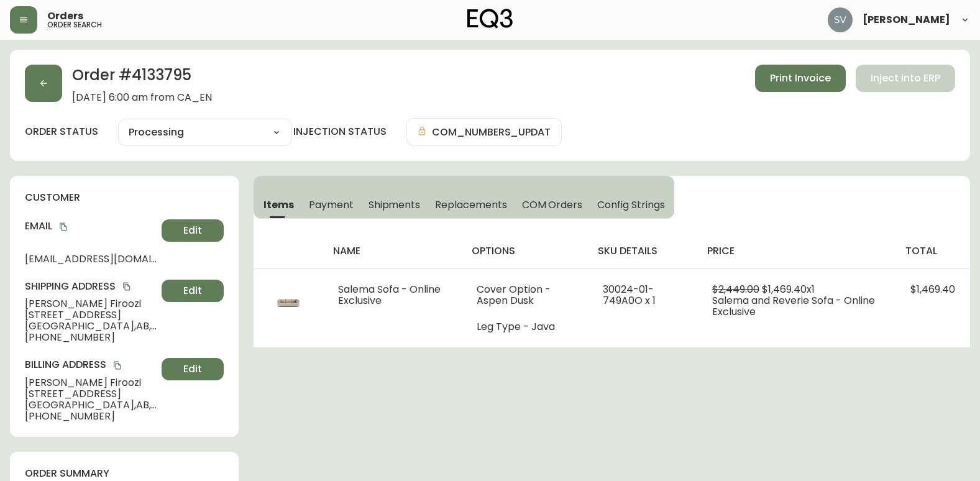
click at [28, 25] on button "button" at bounding box center [23, 19] width 27 height 27
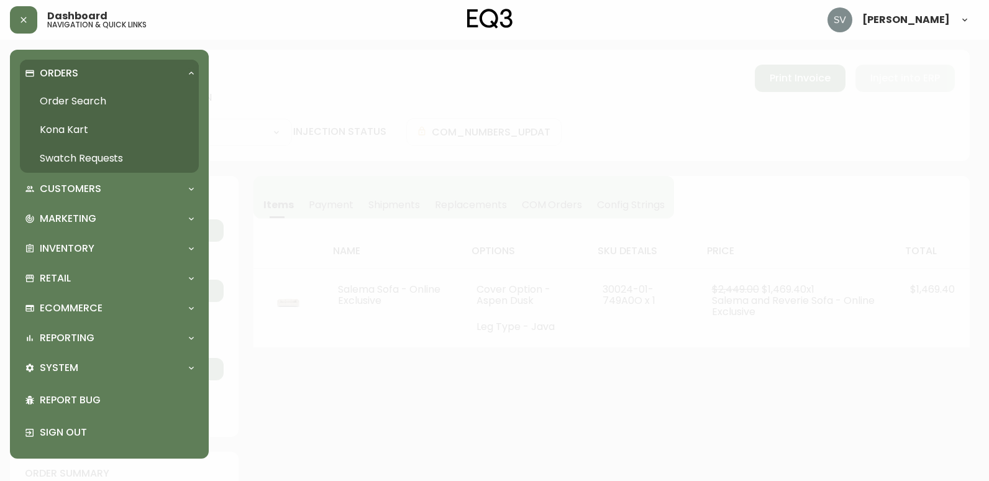
drag, startPoint x: 109, startPoint y: 96, endPoint x: 146, endPoint y: 96, distance: 37.3
click at [109, 96] on link "Order Search" at bounding box center [109, 101] width 179 height 29
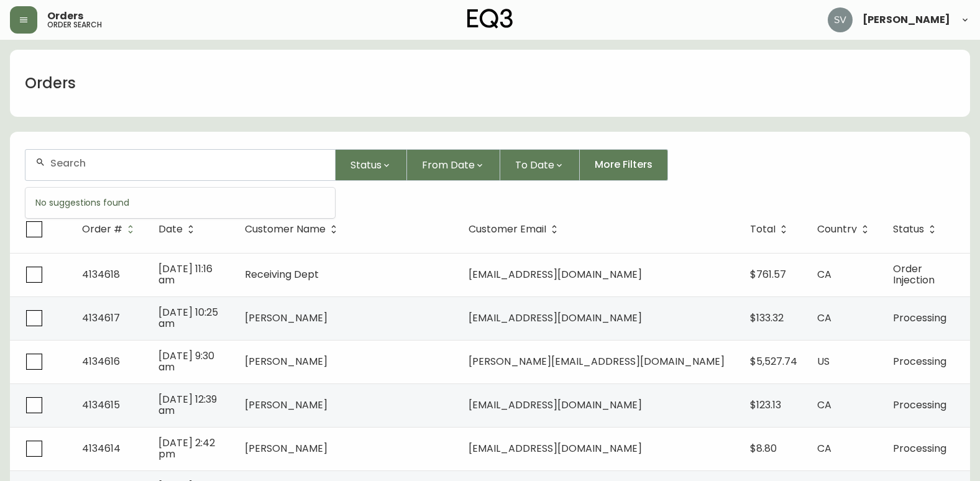
click at [234, 166] on input "text" at bounding box center [187, 163] width 275 height 12
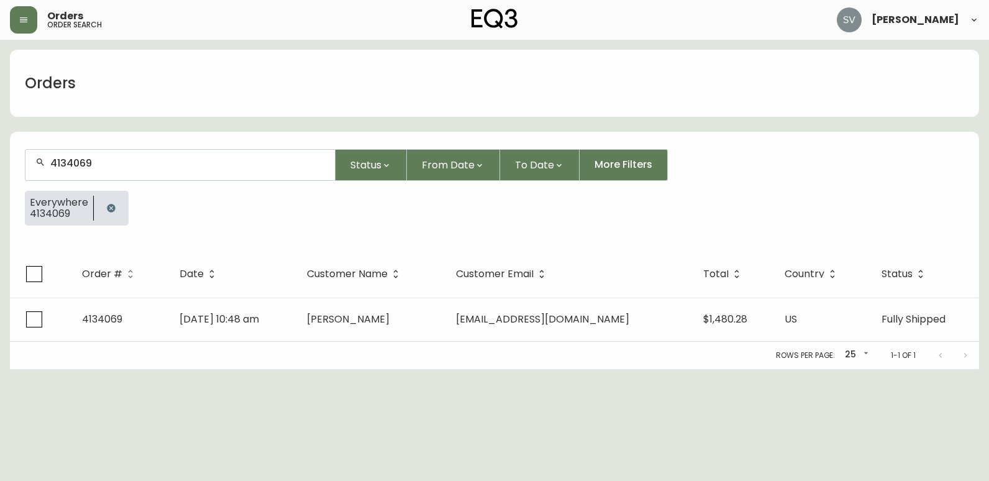
type input "4134069"
click at [564, 369] on html "Orders order search [PERSON_NAME] Orders 4134069 Status From Date To Date More …" at bounding box center [494, 184] width 989 height 369
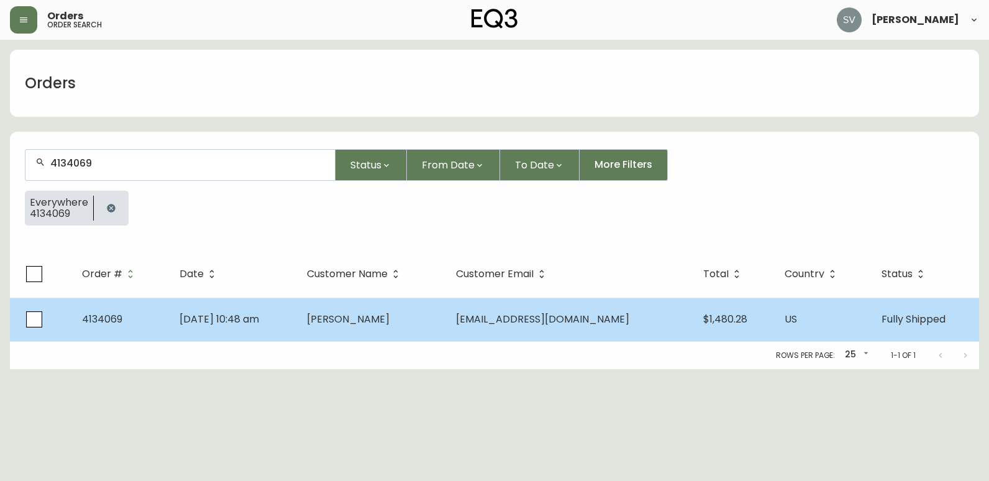
click at [274, 327] on td "[DATE] 10:48 am" at bounding box center [233, 319] width 127 height 43
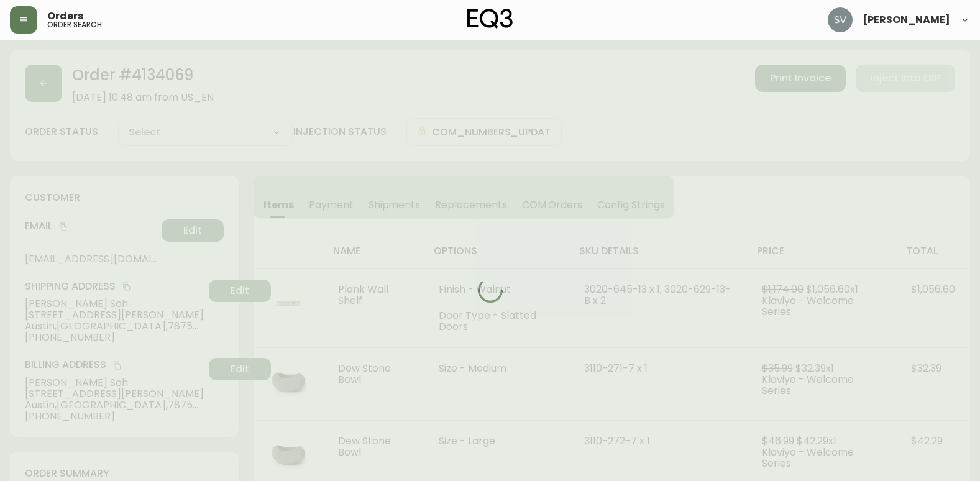
type input "Fully Shipped"
select select "FULLY_SHIPPED"
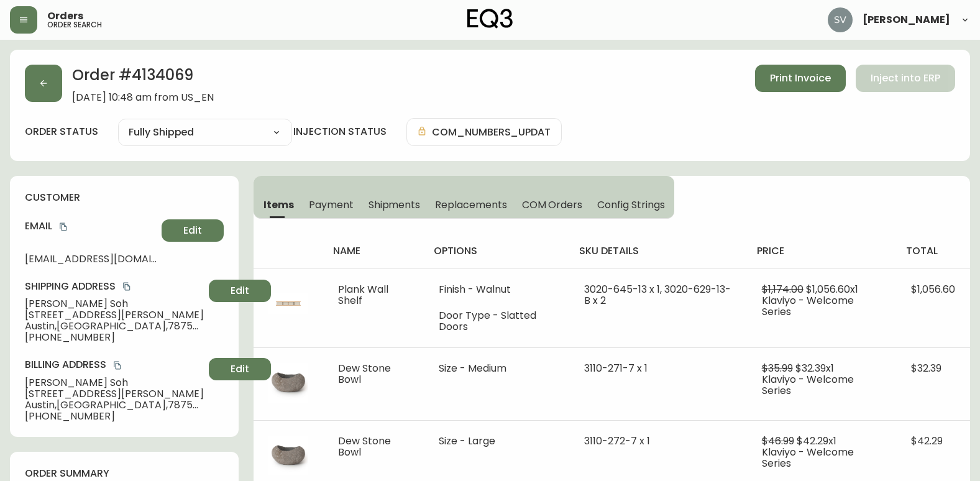
click at [334, 204] on span "Payment" at bounding box center [331, 204] width 45 height 13
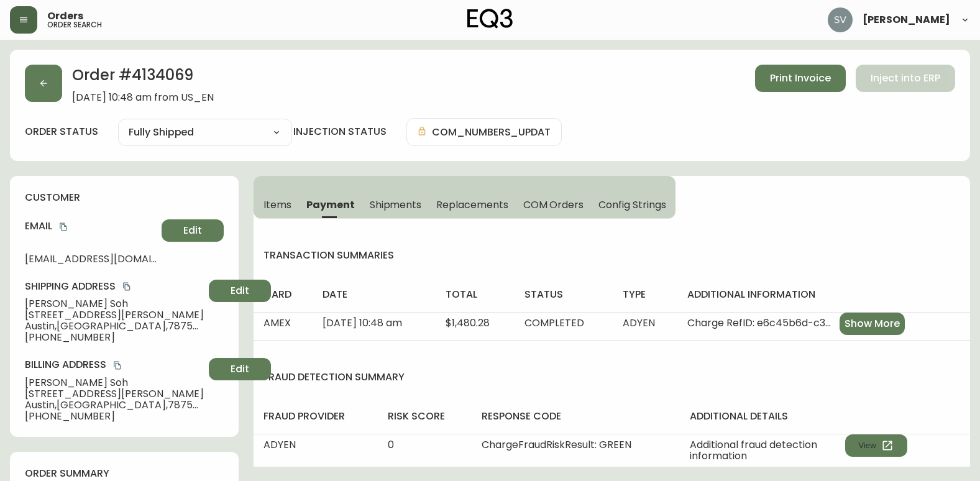
click at [34, 19] on button "button" at bounding box center [23, 19] width 27 height 27
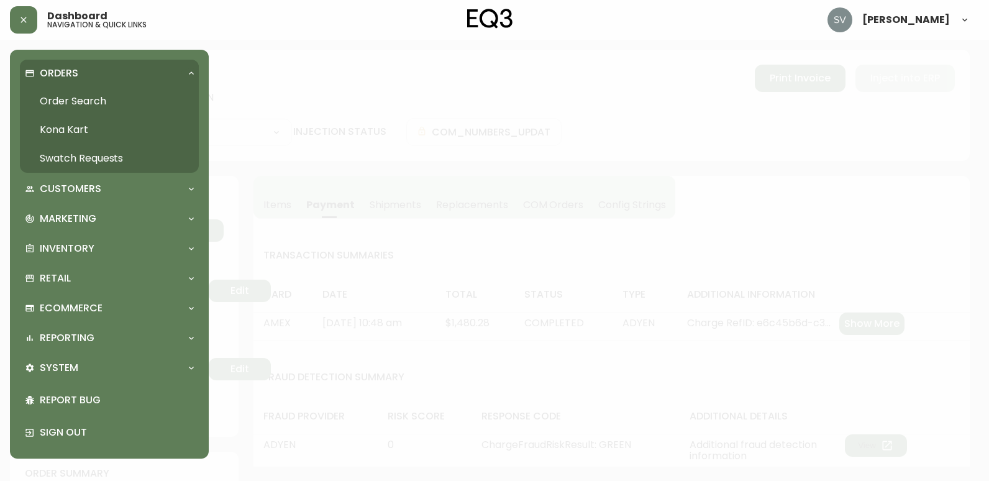
click at [134, 94] on link "Order Search" at bounding box center [109, 101] width 179 height 29
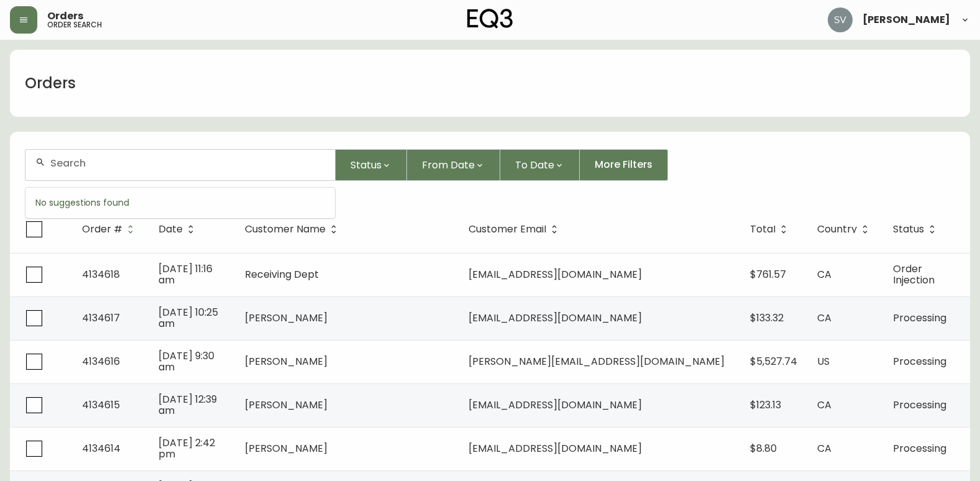
click at [184, 161] on input "text" at bounding box center [187, 163] width 275 height 12
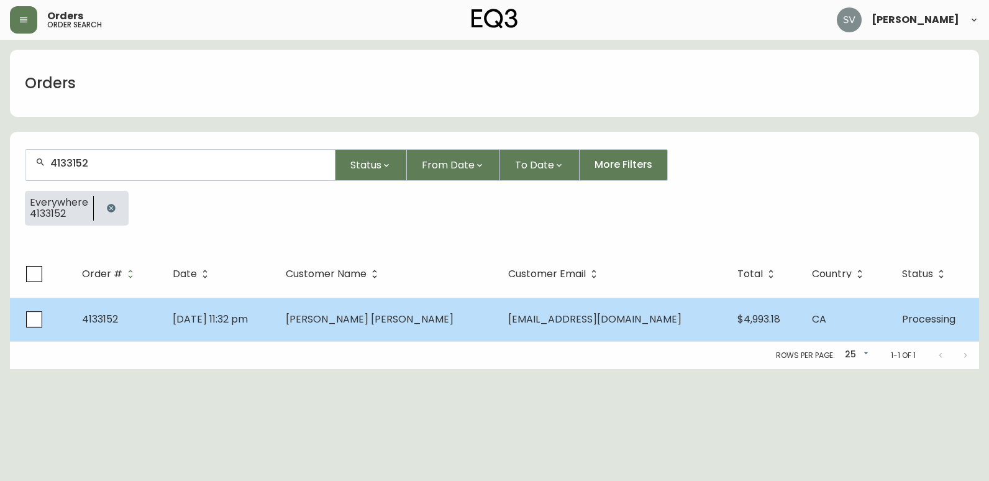
type input "4133152"
click at [332, 326] on td "[PERSON_NAME] [PERSON_NAME]" at bounding box center [387, 319] width 222 height 43
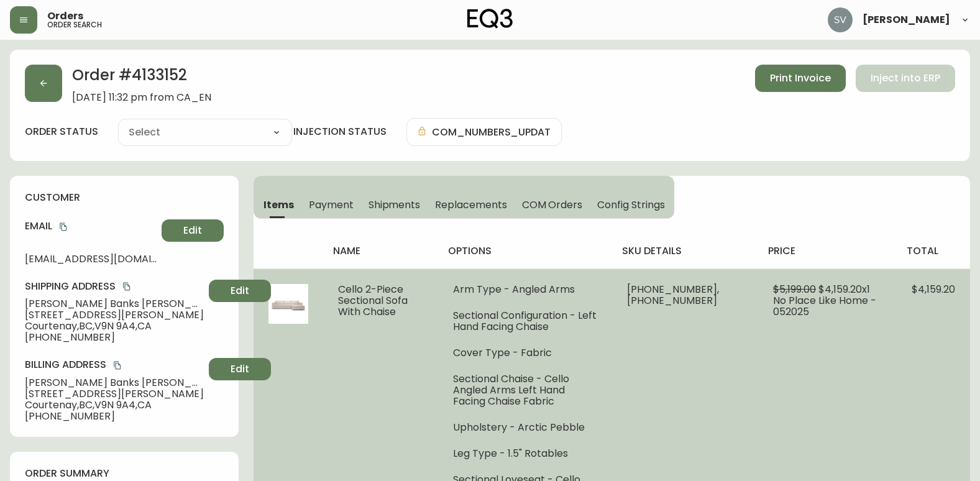
type input "Processing"
select select "PROCESSING"
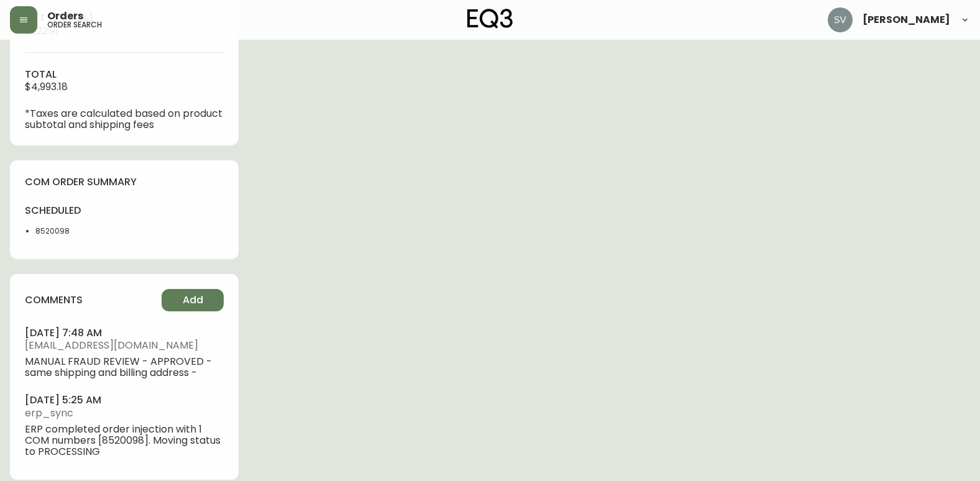
scroll to position [619, 0]
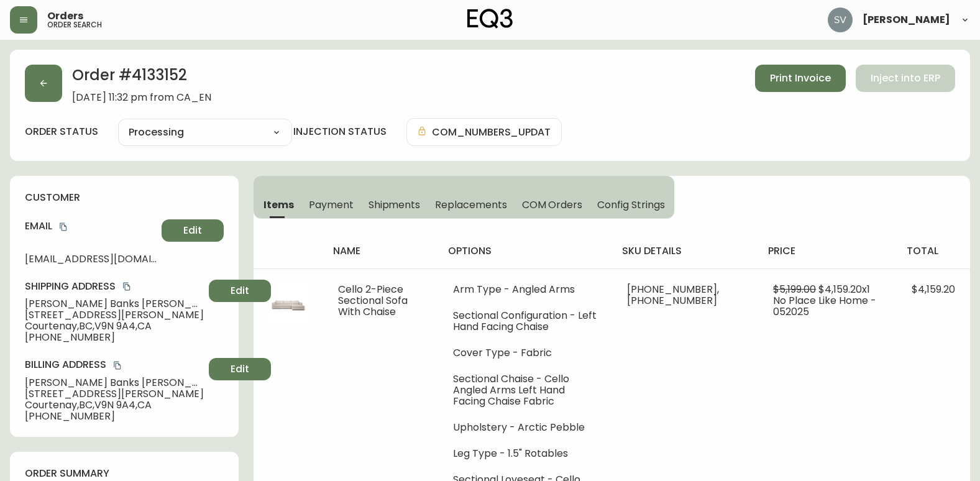
scroll to position [311, 0]
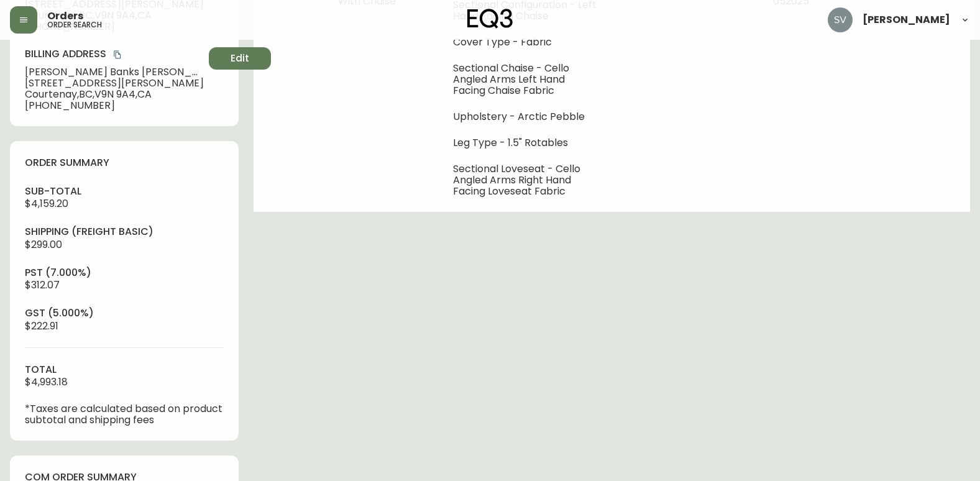
click at [19, 19] on icon "button" at bounding box center [24, 20] width 10 height 10
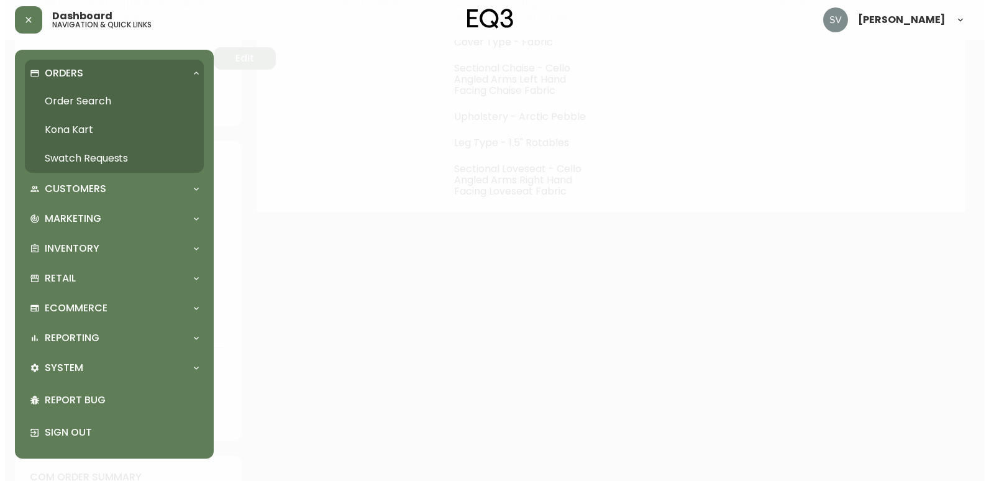
scroll to position [311, 0]
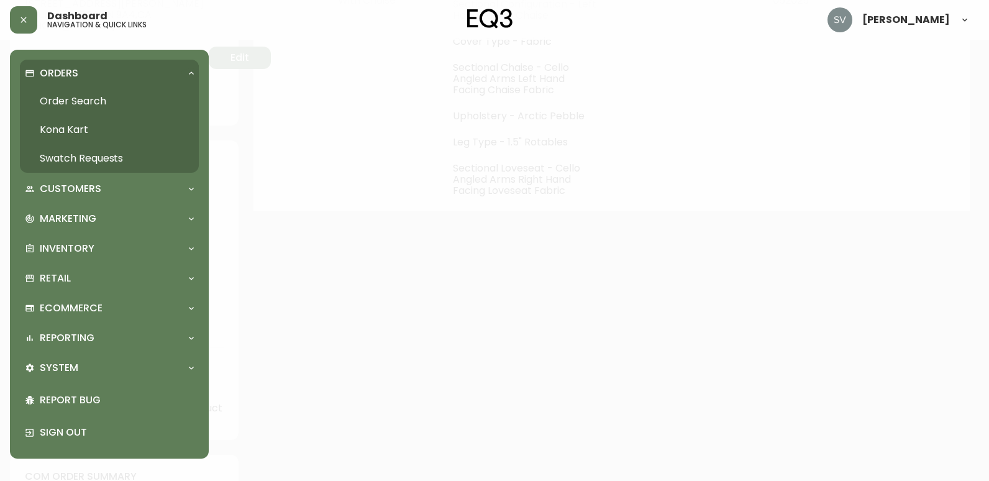
click at [81, 94] on link "Order Search" at bounding box center [109, 101] width 179 height 29
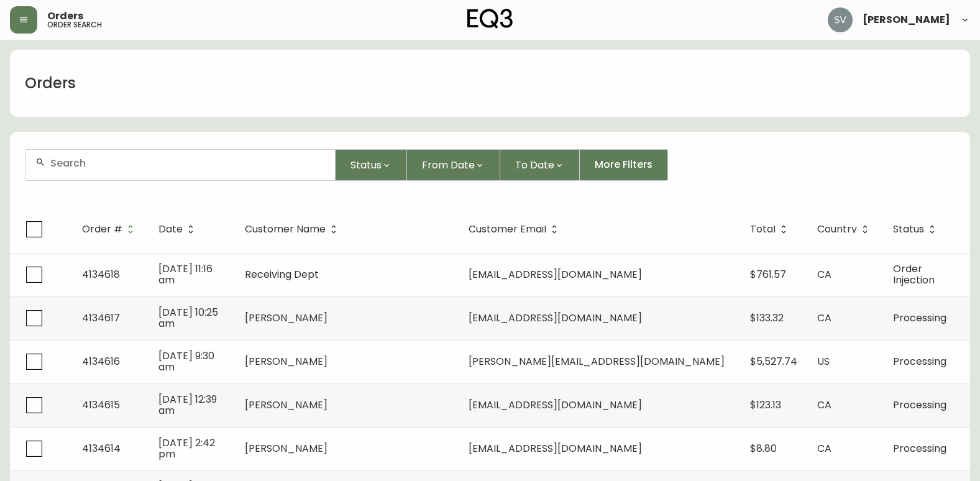
click at [197, 171] on div at bounding box center [179, 165] width 309 height 30
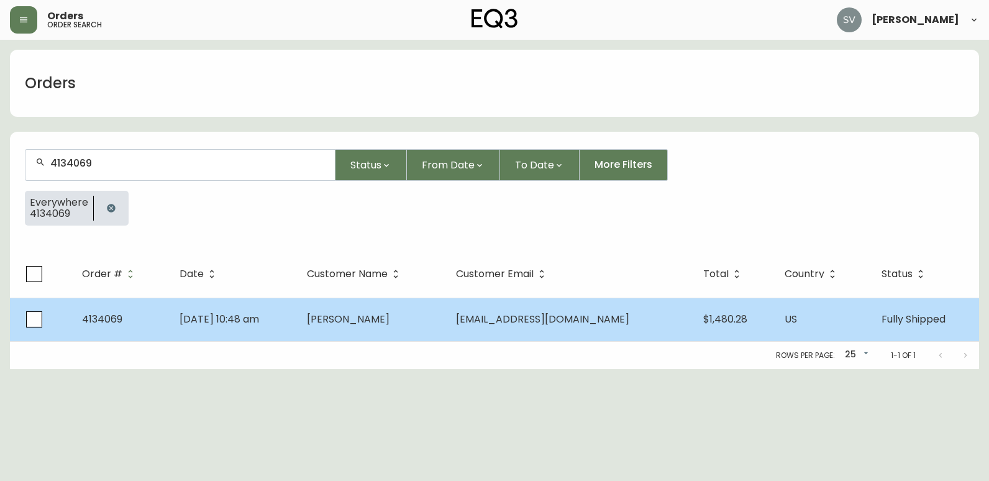
type input "4134069"
click at [414, 332] on td "[PERSON_NAME]" at bounding box center [371, 319] width 149 height 43
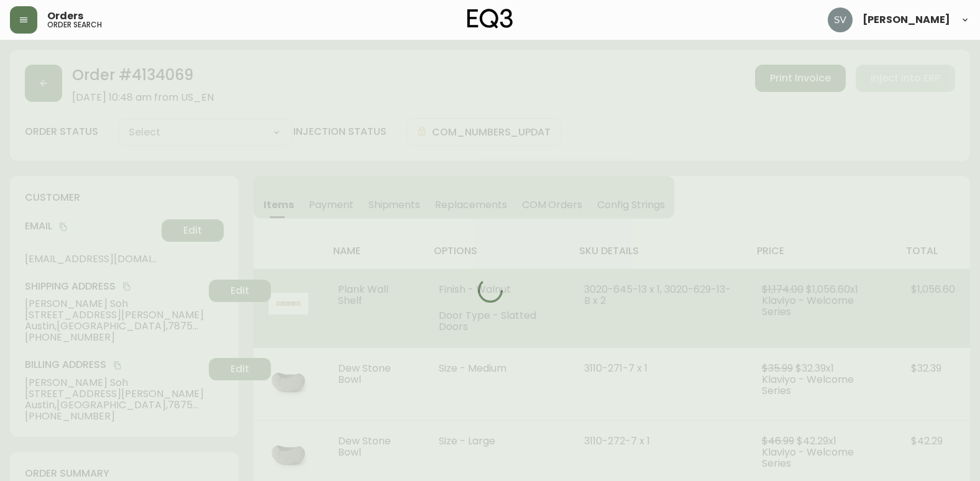
type input "Fully Shipped"
select select "FULLY_SHIPPED"
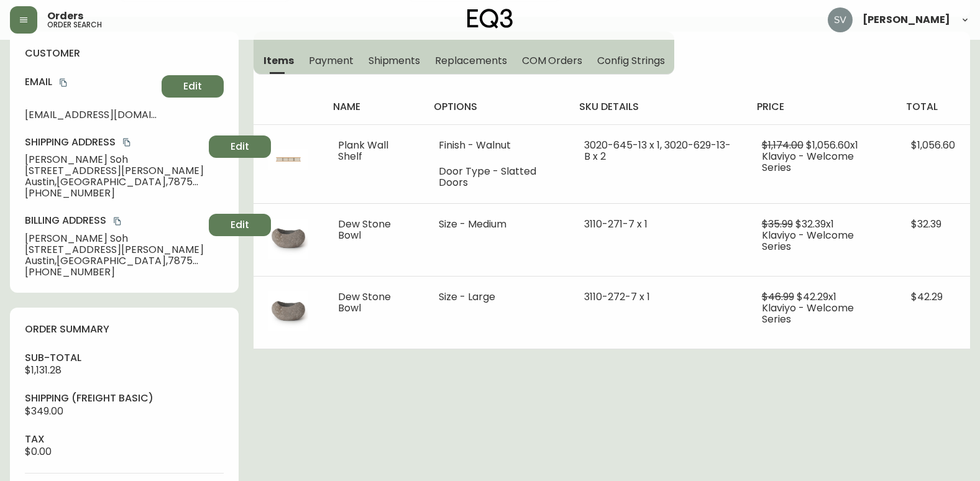
scroll to position [62, 0]
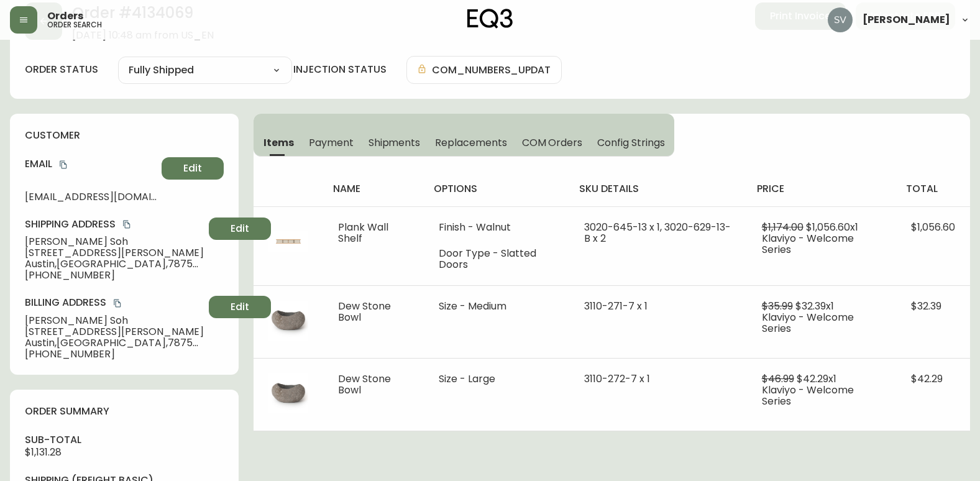
click at [331, 136] on span "Payment" at bounding box center [331, 142] width 45 height 13
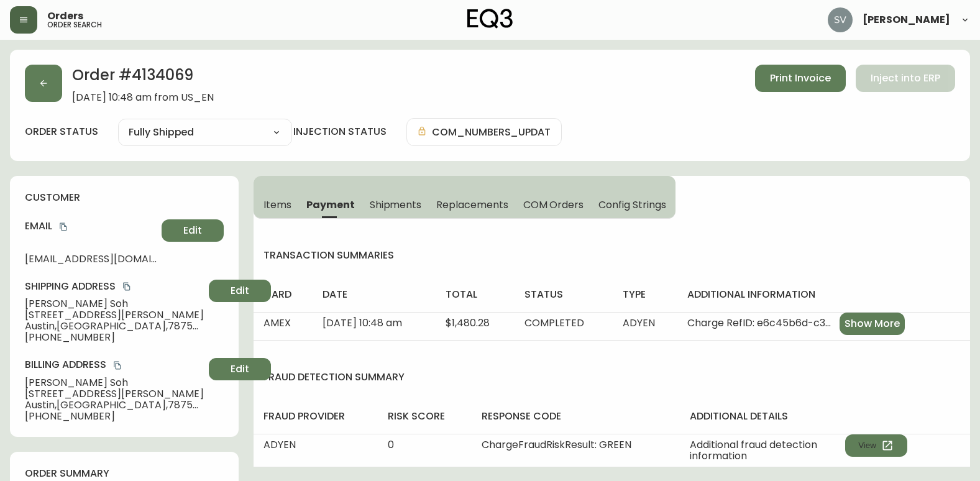
click at [22, 30] on button "button" at bounding box center [23, 19] width 27 height 27
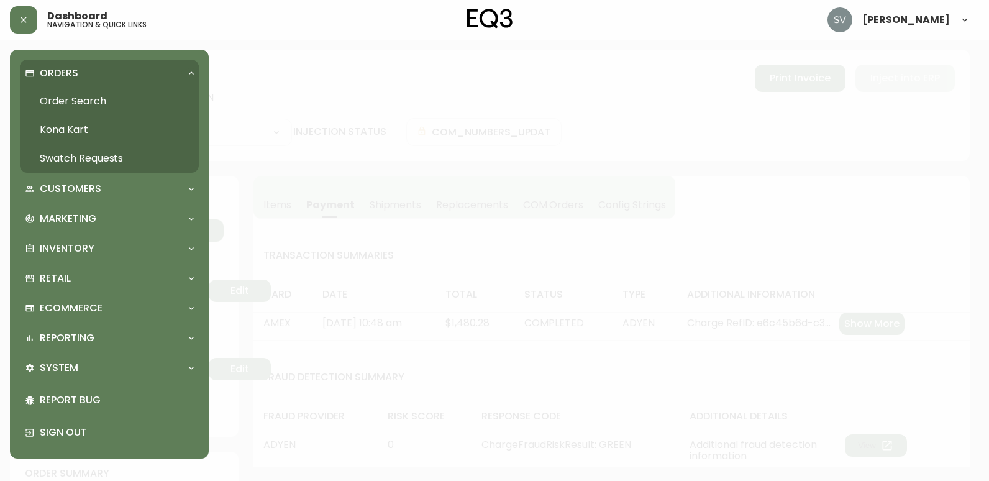
click at [67, 102] on link "Order Search" at bounding box center [109, 101] width 179 height 29
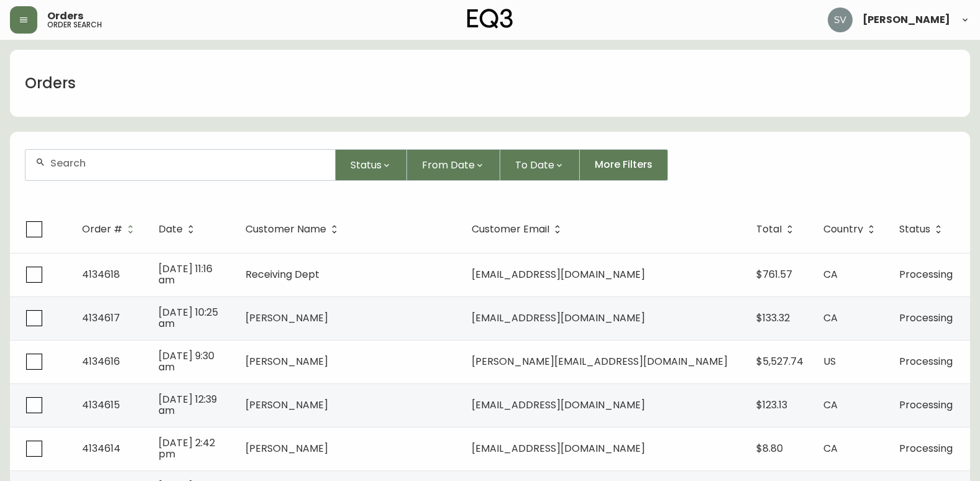
click at [176, 173] on div at bounding box center [179, 165] width 309 height 30
drag, startPoint x: 175, startPoint y: 173, endPoint x: 125, endPoint y: 170, distance: 50.4
drag, startPoint x: 125, startPoint y: 170, endPoint x: 107, endPoint y: 168, distance: 18.2
paste input "4132050"
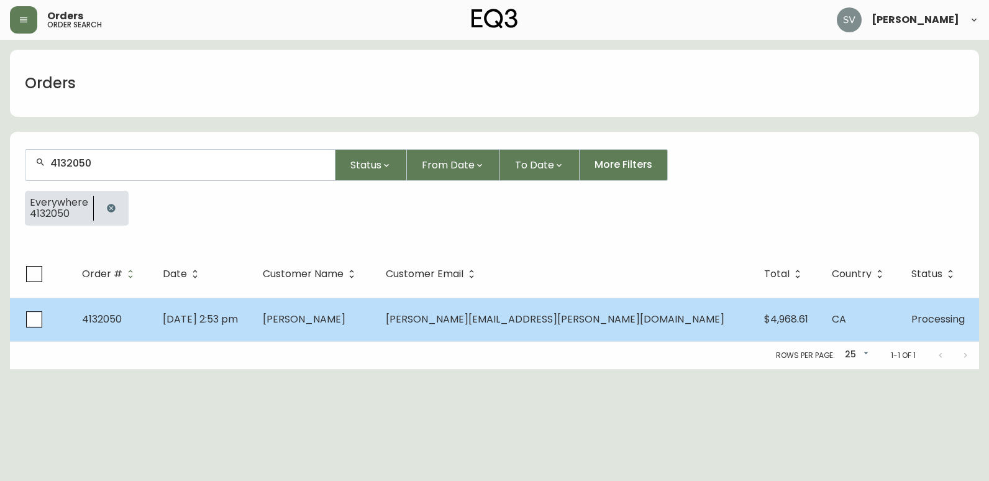
type input "4132050"
click at [376, 327] on td "[PERSON_NAME]" at bounding box center [314, 319] width 123 height 43
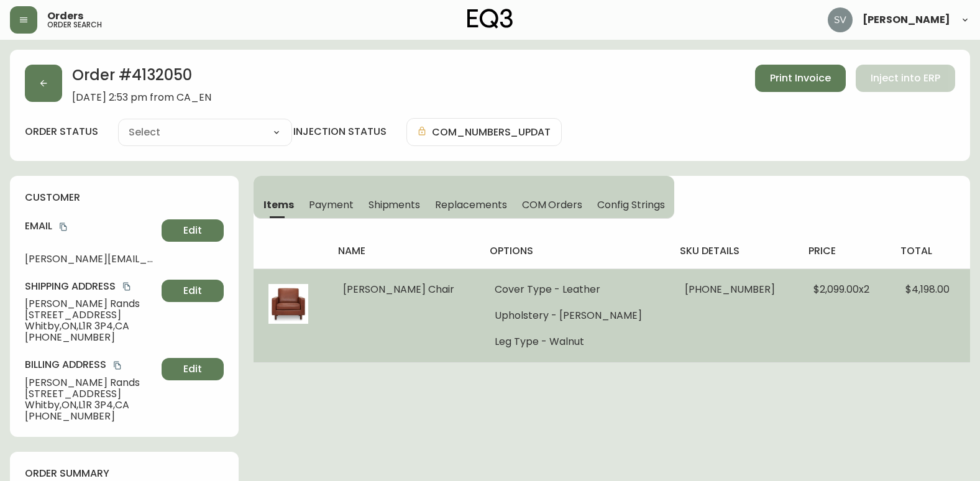
type input "Processing"
select select "PROCESSING"
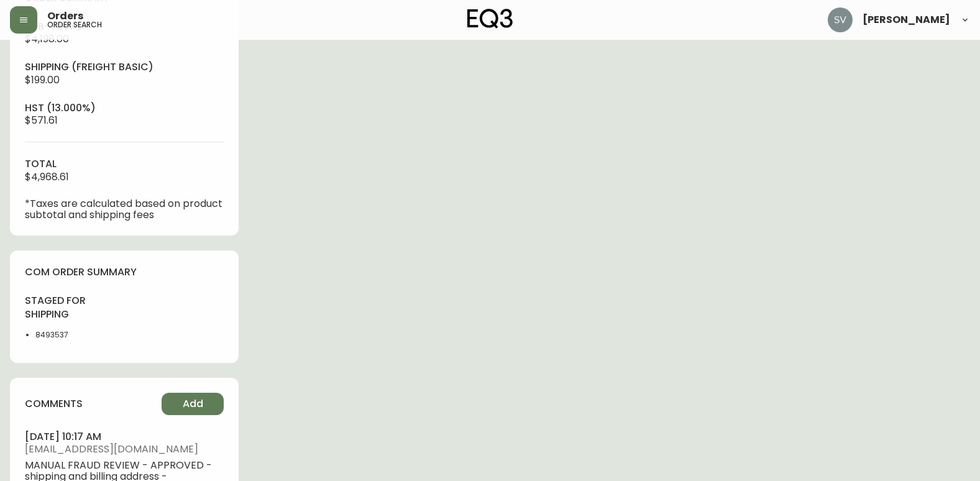
scroll to position [497, 0]
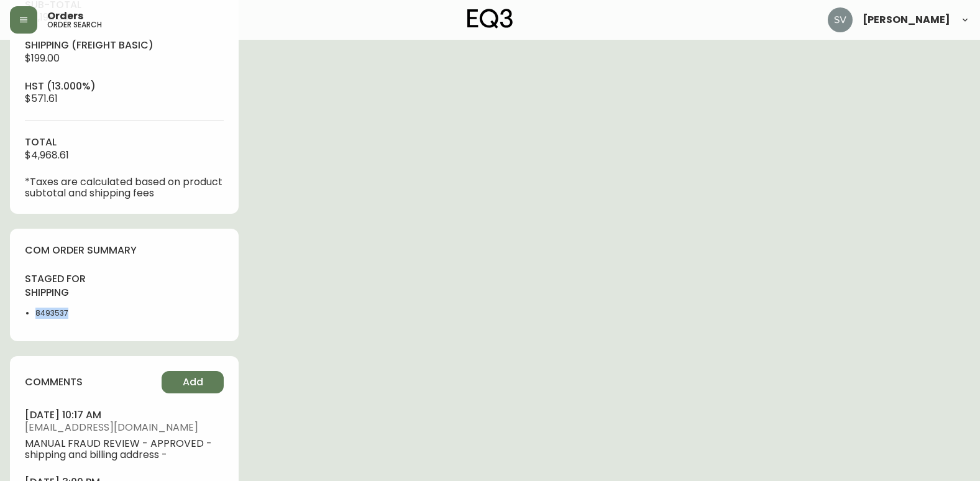
drag, startPoint x: 72, startPoint y: 314, endPoint x: 35, endPoint y: 310, distance: 37.5
click at [35, 310] on ul "8493537" at bounding box center [71, 313] width 92 height 11
copy li "8493537"
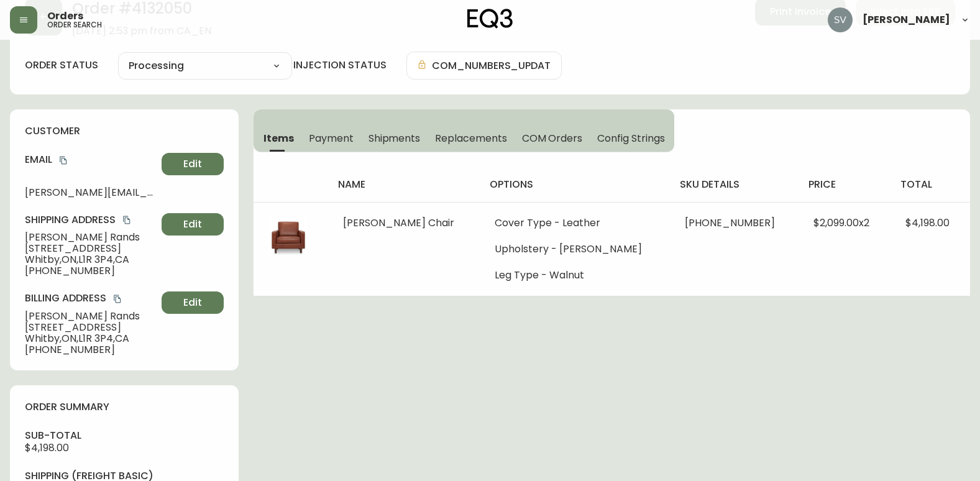
scroll to position [0, 0]
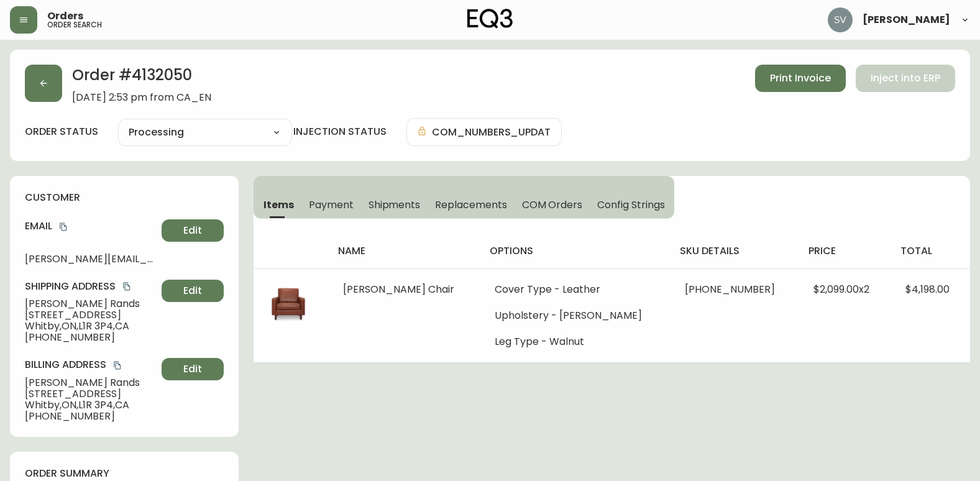
click at [403, 211] on span "Shipments" at bounding box center [394, 204] width 52 height 13
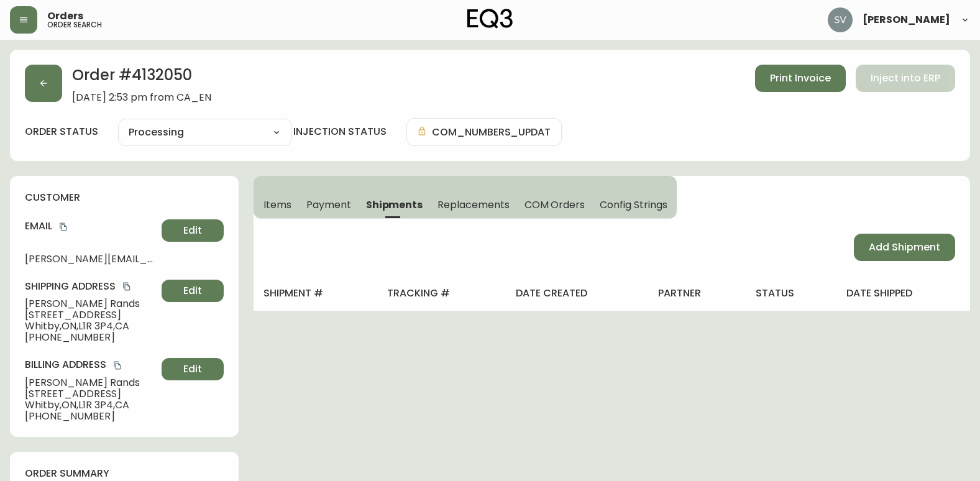
click at [284, 209] on span "Items" at bounding box center [277, 204] width 28 height 13
